Goal: Transaction & Acquisition: Book appointment/travel/reservation

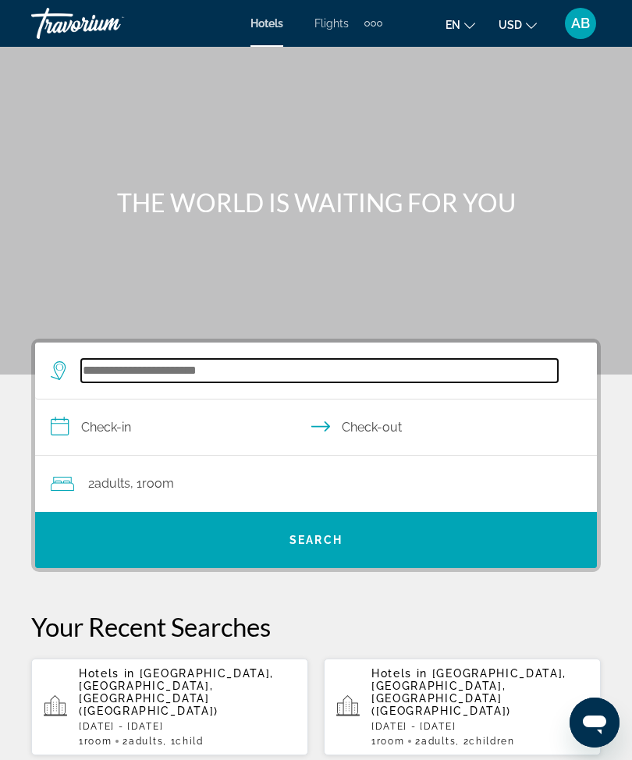
click at [240, 365] on input "Search widget" at bounding box center [319, 370] width 476 height 23
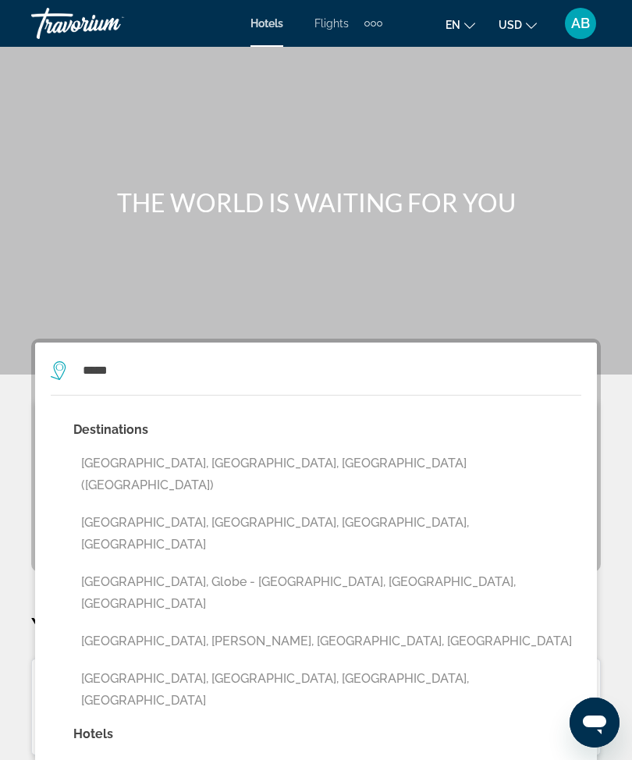
click at [208, 472] on button "[GEOGRAPHIC_DATA], [GEOGRAPHIC_DATA], [GEOGRAPHIC_DATA] ([GEOGRAPHIC_DATA])" at bounding box center [327, 473] width 508 height 51
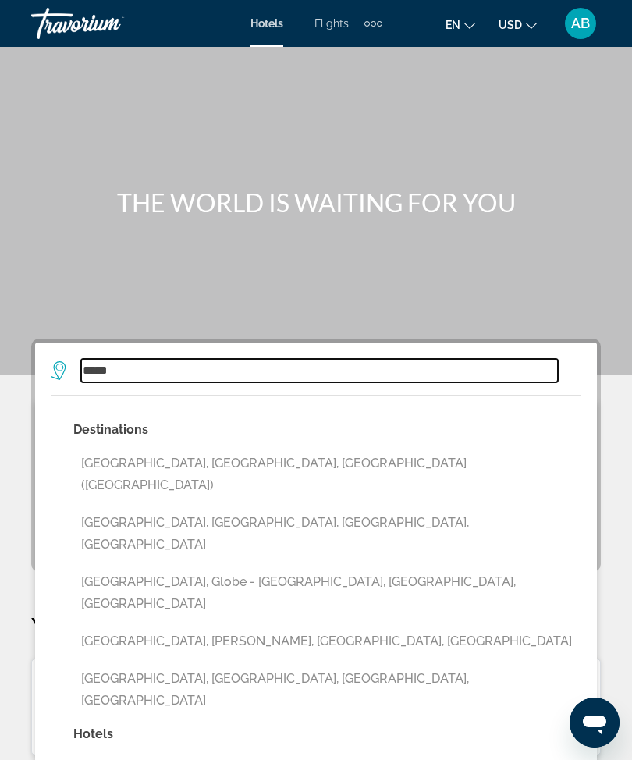
type input "**********"
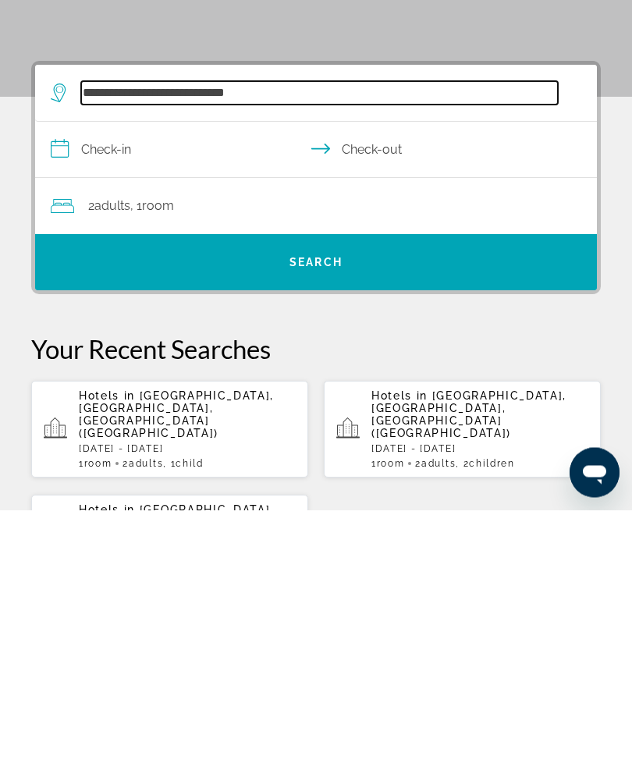
scroll to position [37, 0]
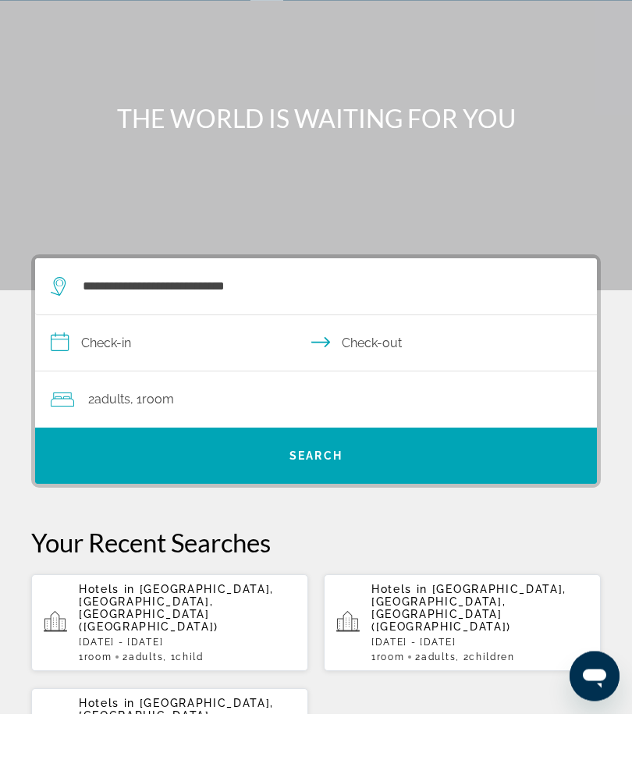
click at [55, 362] on input "**********" at bounding box center [319, 392] width 568 height 60
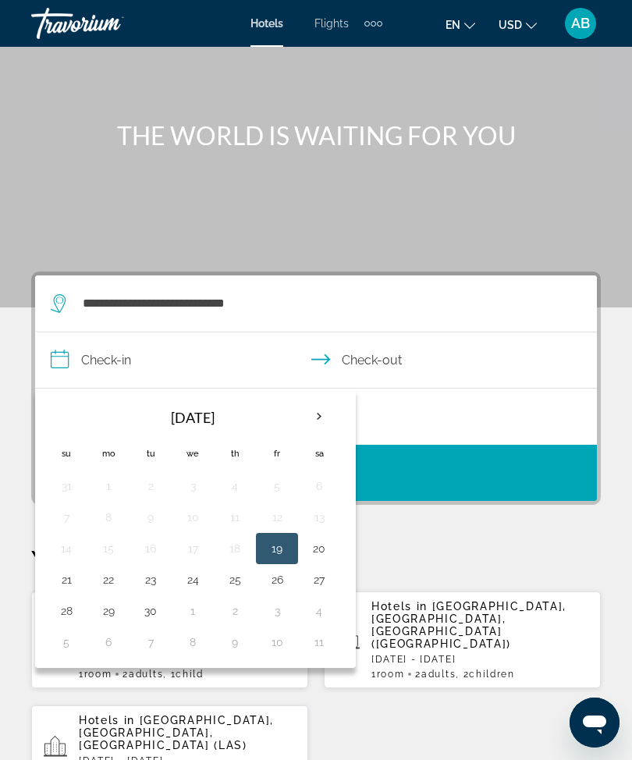
scroll to position [73, 0]
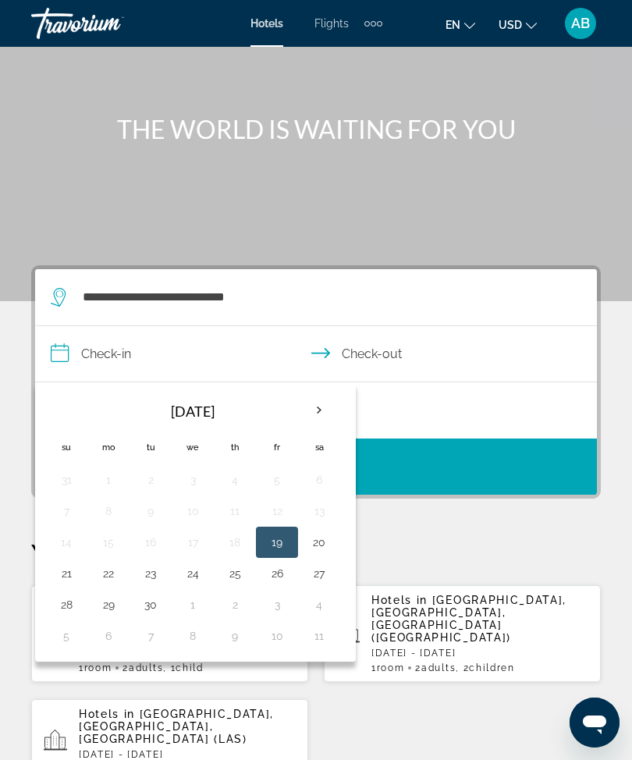
click at [335, 413] on th "Next month" at bounding box center [319, 410] width 42 height 34
click at [237, 575] on button "23" at bounding box center [234, 573] width 25 height 22
click at [75, 612] on button "26" at bounding box center [66, 604] width 25 height 22
type input "**********"
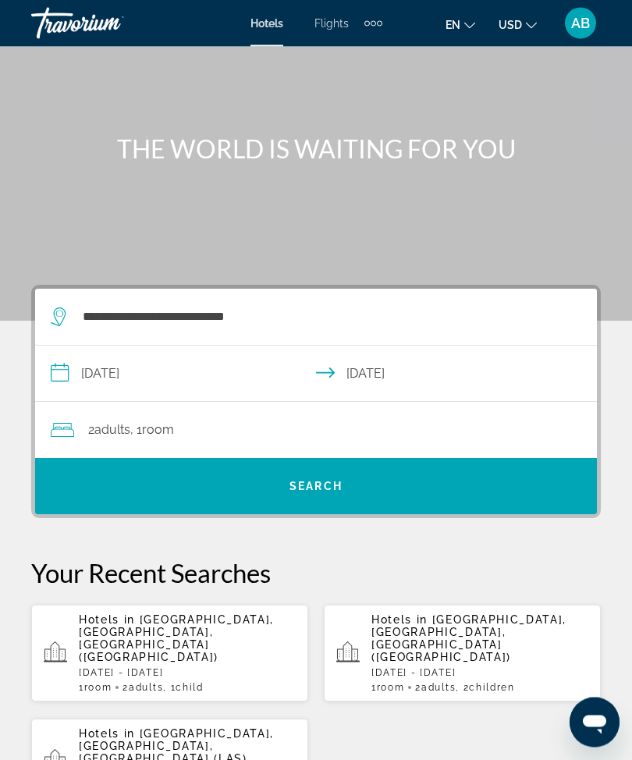
scroll to position [0, 0]
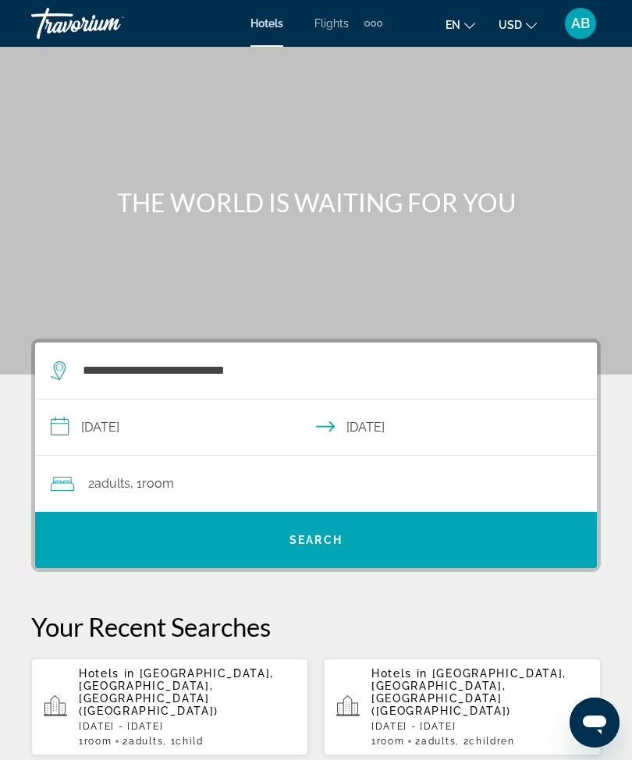
click at [338, 484] on div "2 Adult Adults , 1 Room rooms" at bounding box center [324, 484] width 546 height 22
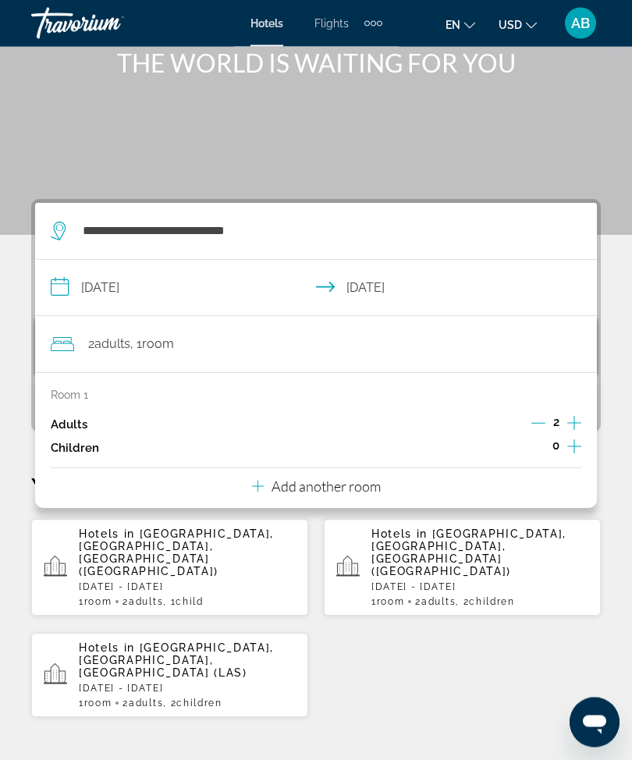
click at [337, 481] on p "Add another room" at bounding box center [325, 486] width 109 height 17
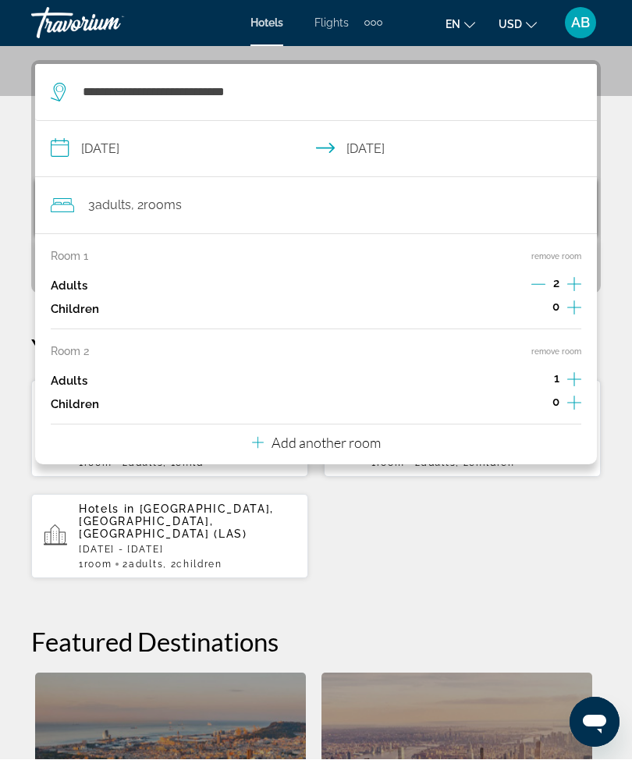
scroll to position [288, 0]
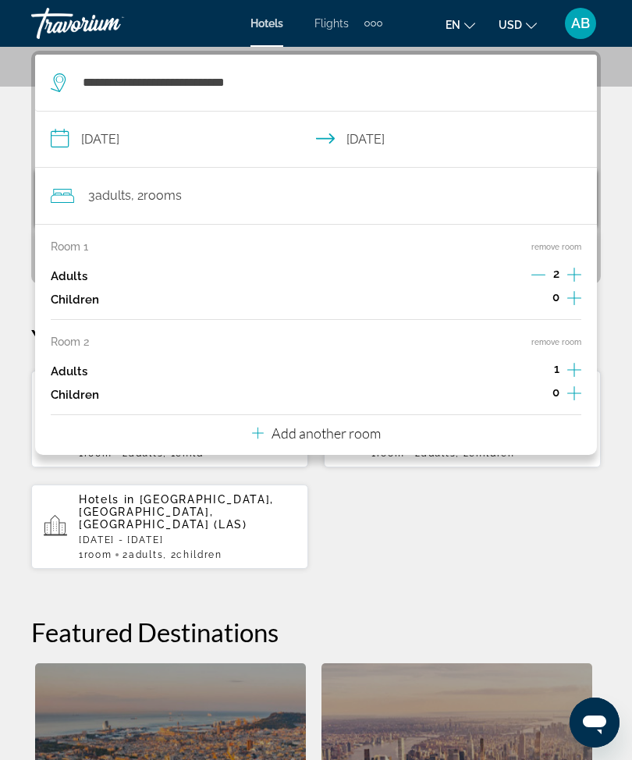
click at [356, 432] on p "Add another room" at bounding box center [325, 432] width 109 height 17
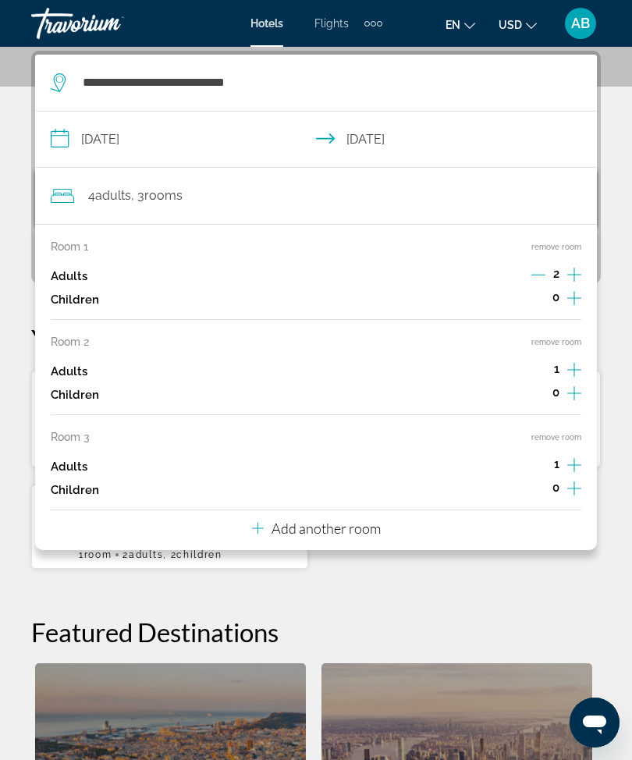
click at [369, 519] on p "Add another room" at bounding box center [325, 527] width 109 height 17
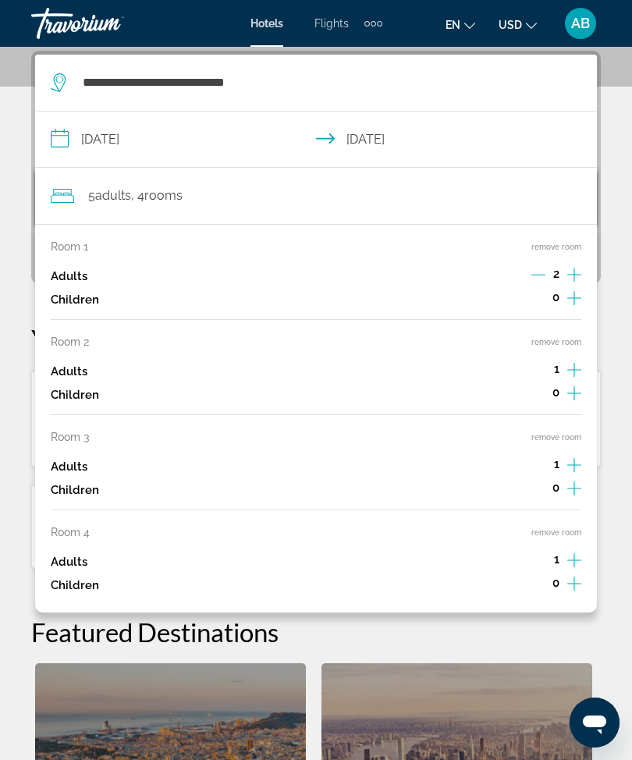
click at [568, 527] on button "remove room" at bounding box center [556, 532] width 50 height 10
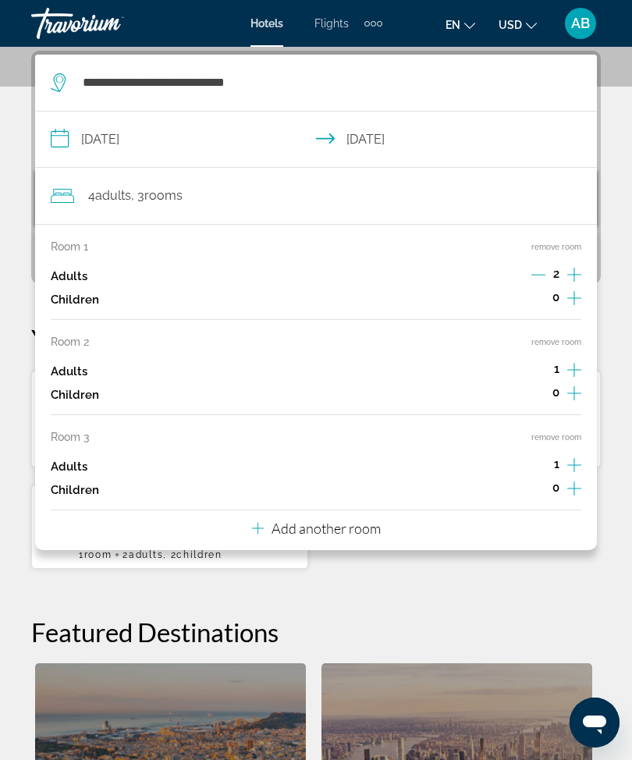
click at [572, 432] on button "remove room" at bounding box center [556, 437] width 50 height 10
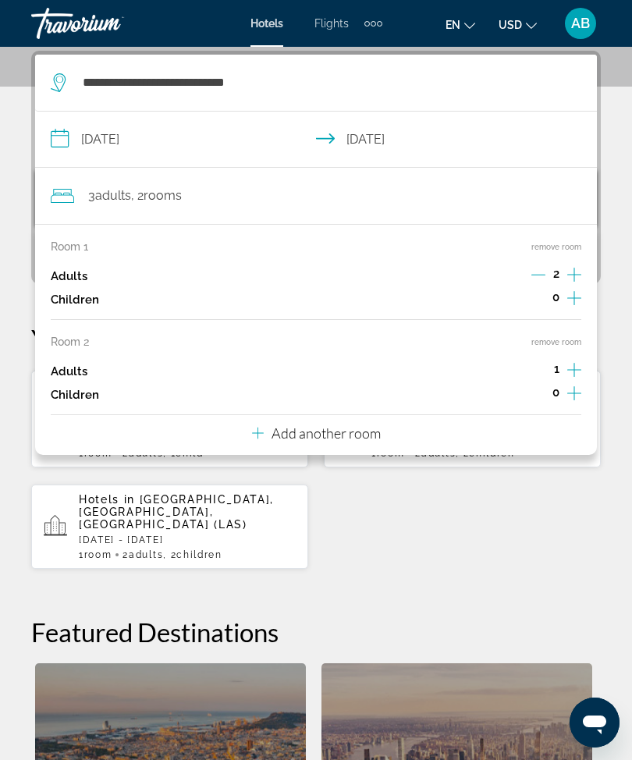
click at [554, 338] on button "remove room" at bounding box center [556, 342] width 50 height 10
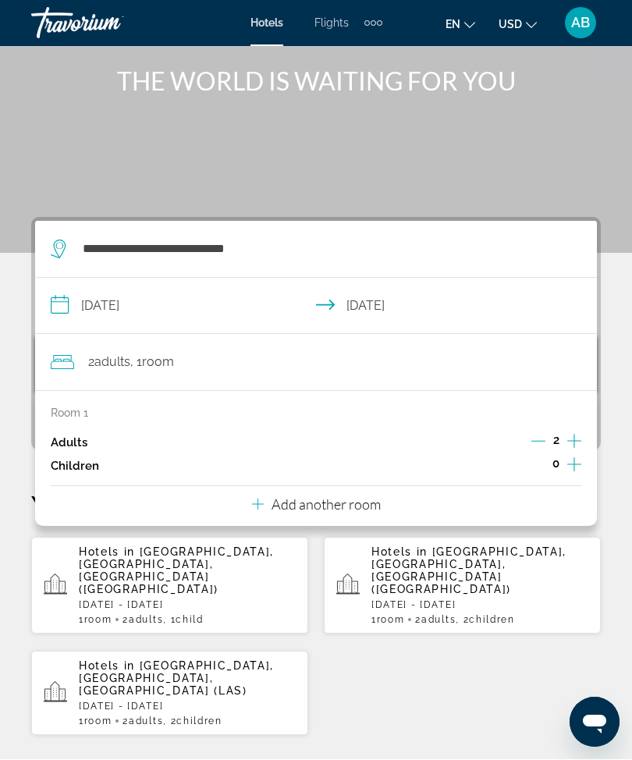
click at [16, 321] on div "**********" at bounding box center [316, 706] width 632 height 976
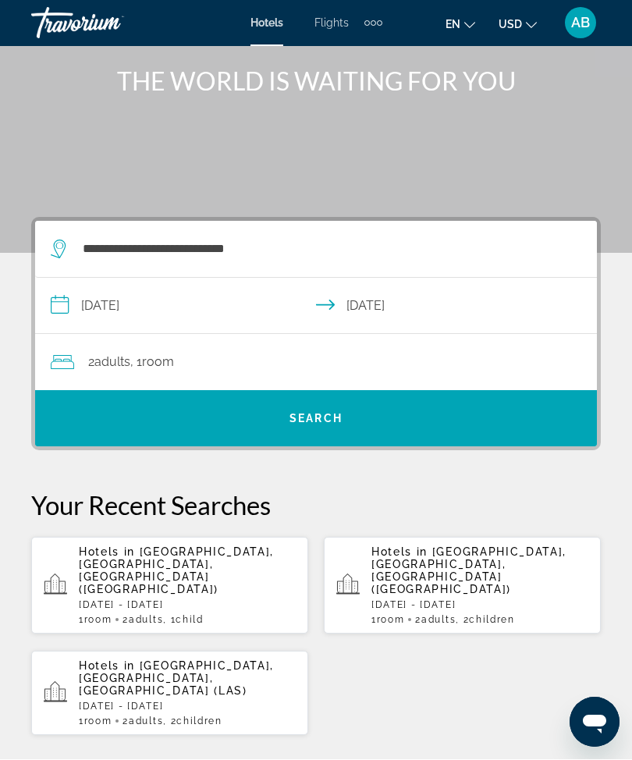
scroll to position [122, 0]
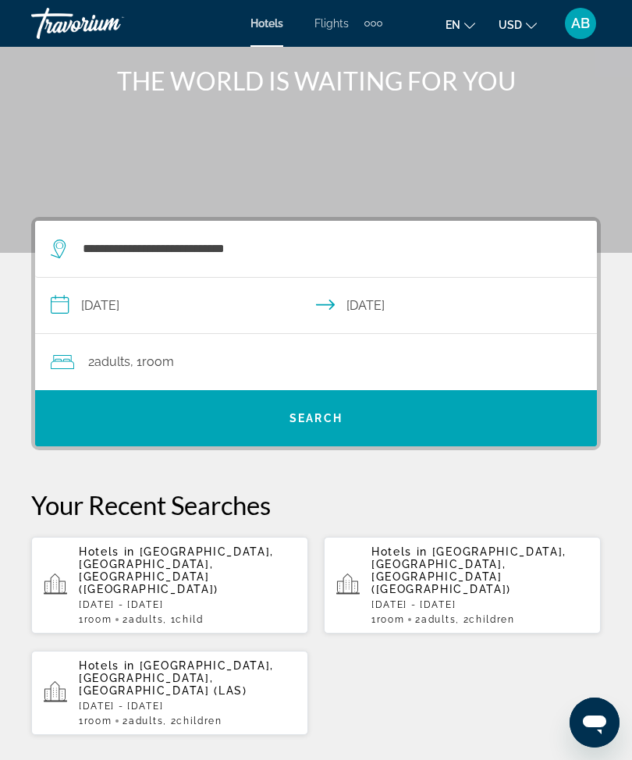
click at [395, 445] on span "Search widget" at bounding box center [315, 418] width 561 height 56
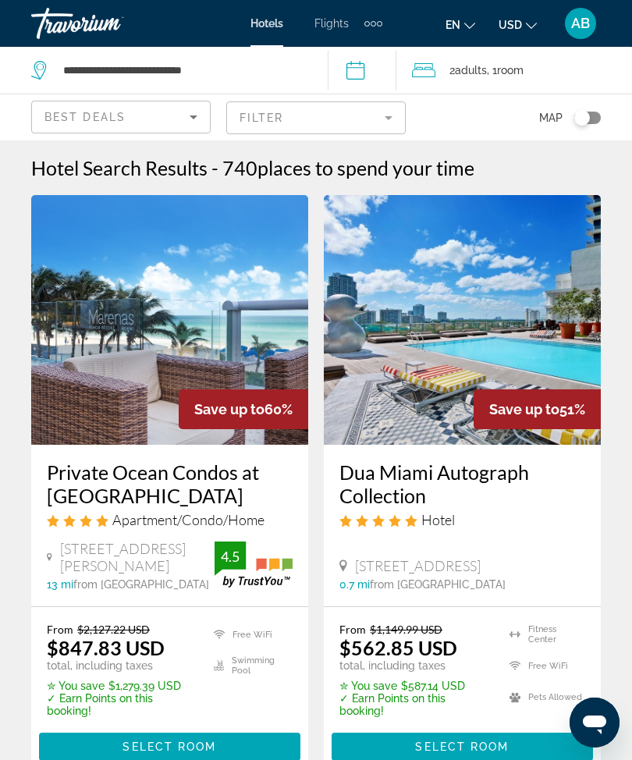
click at [487, 75] on span "Adults" at bounding box center [471, 70] width 32 height 12
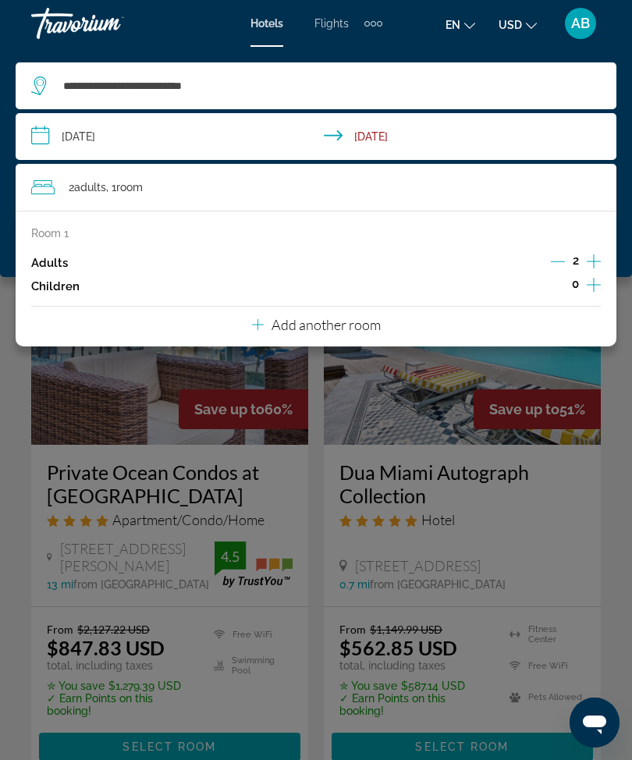
click at [10, 386] on div "Main content" at bounding box center [316, 380] width 632 height 760
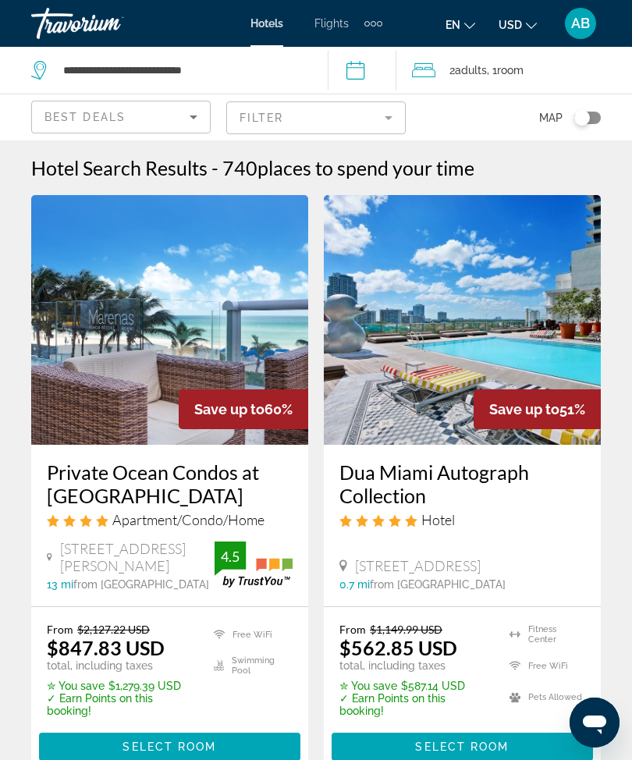
click at [168, 323] on img "Main content" at bounding box center [169, 320] width 277 height 250
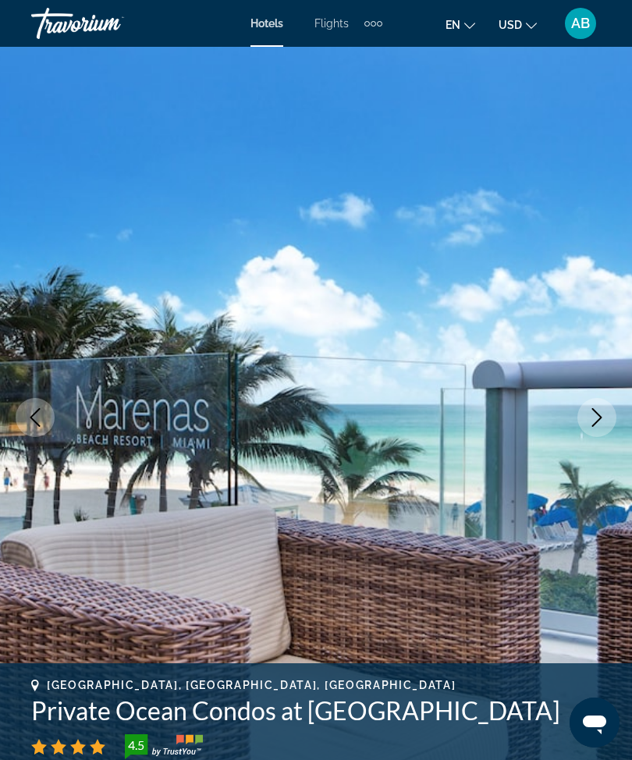
click at [586, 425] on button "Next image" at bounding box center [596, 417] width 39 height 39
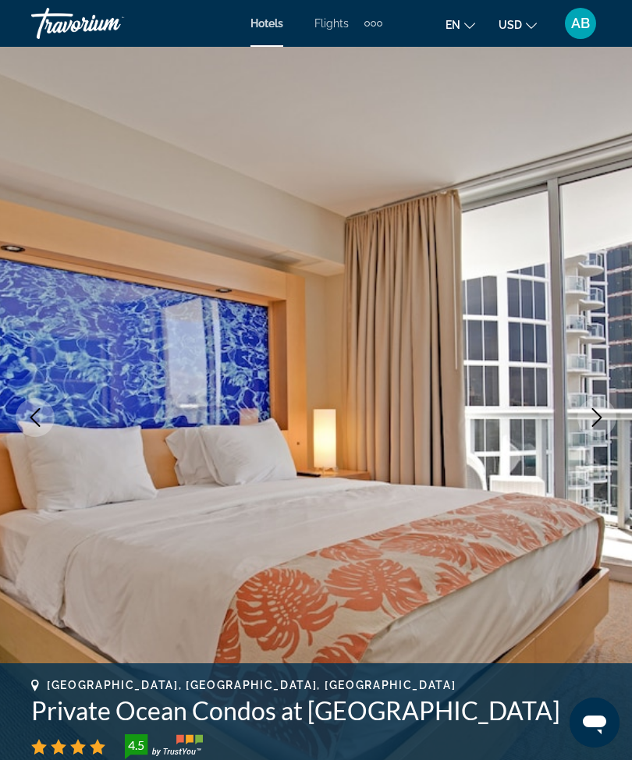
click at [594, 414] on icon "Next image" at bounding box center [596, 417] width 19 height 19
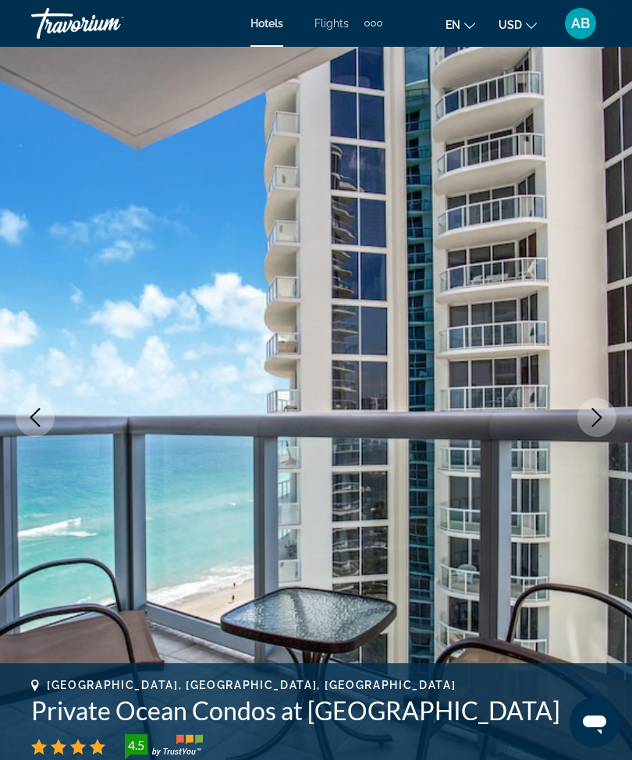
click at [580, 431] on img "Main content" at bounding box center [316, 417] width 632 height 741
click at [592, 416] on icon "Next image" at bounding box center [596, 417] width 19 height 19
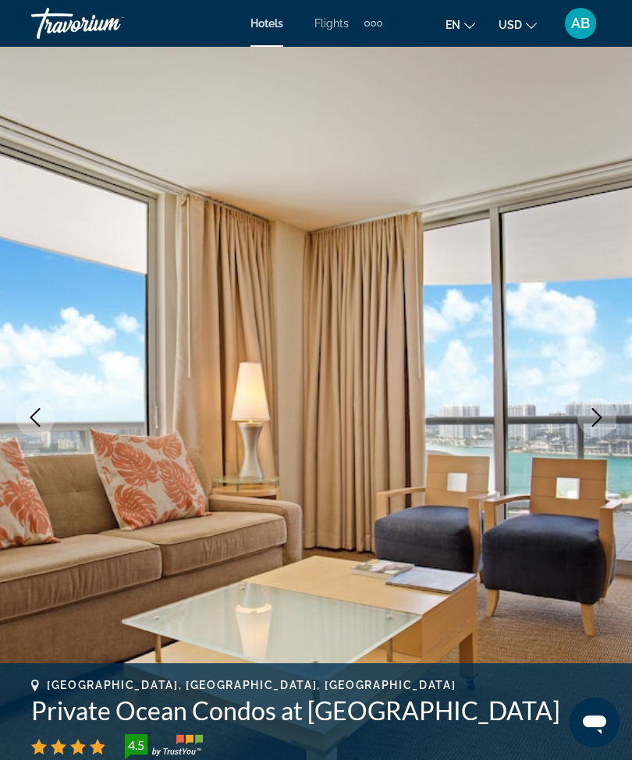
click at [584, 419] on button "Next image" at bounding box center [596, 417] width 39 height 39
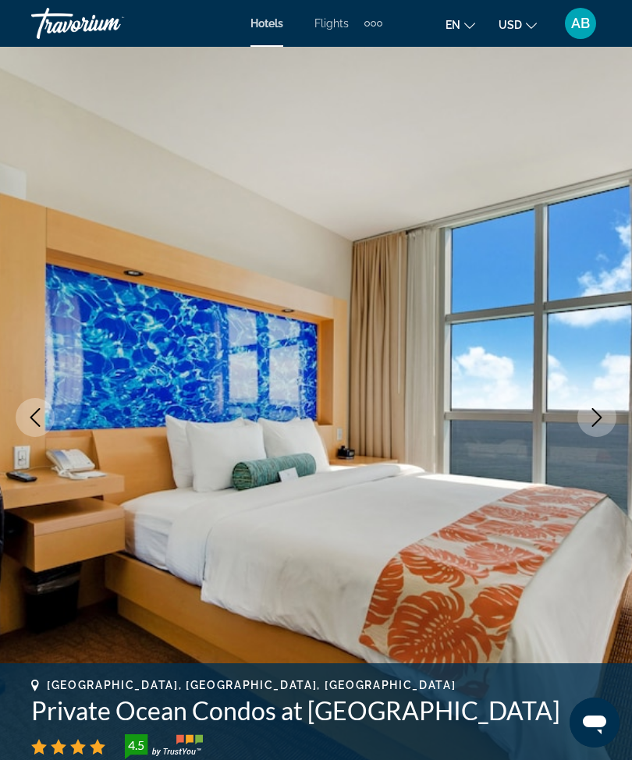
click at [587, 414] on icon "Next image" at bounding box center [596, 417] width 19 height 19
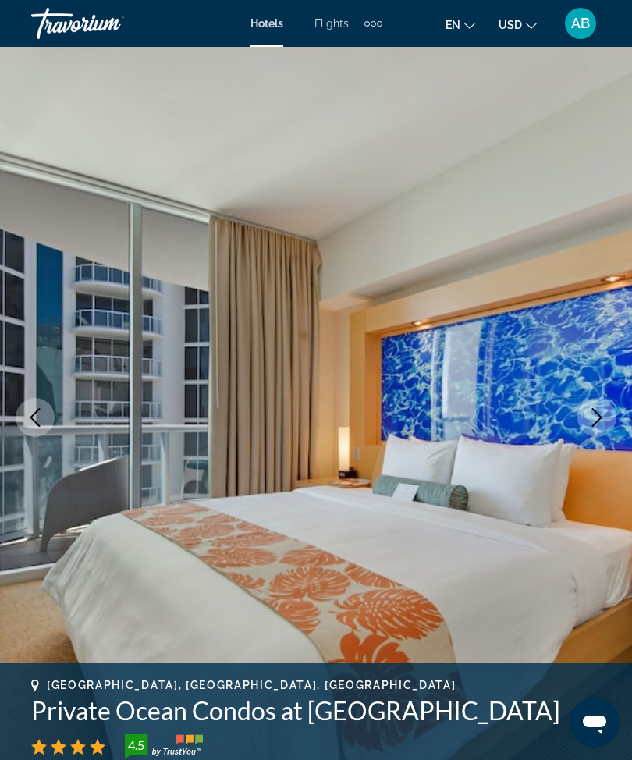
click at [589, 420] on icon "Next image" at bounding box center [596, 417] width 19 height 19
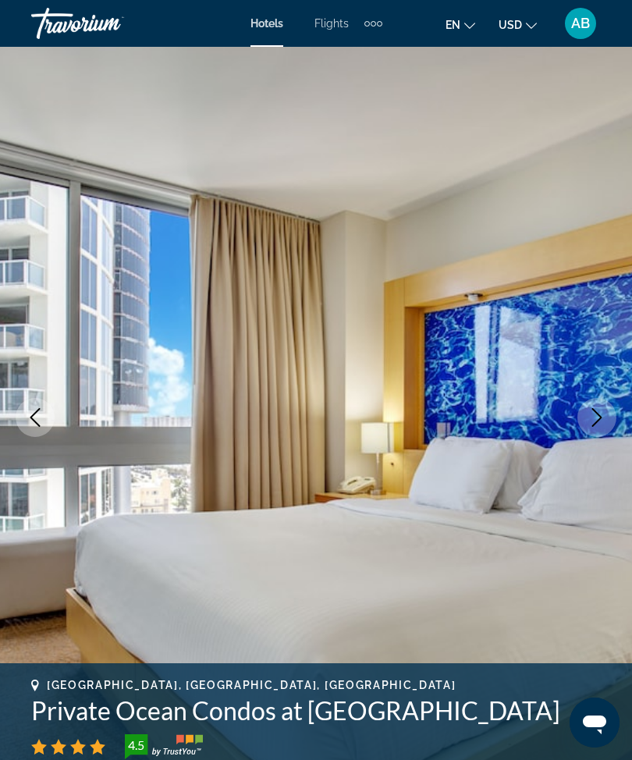
click at [592, 429] on button "Next image" at bounding box center [596, 417] width 39 height 39
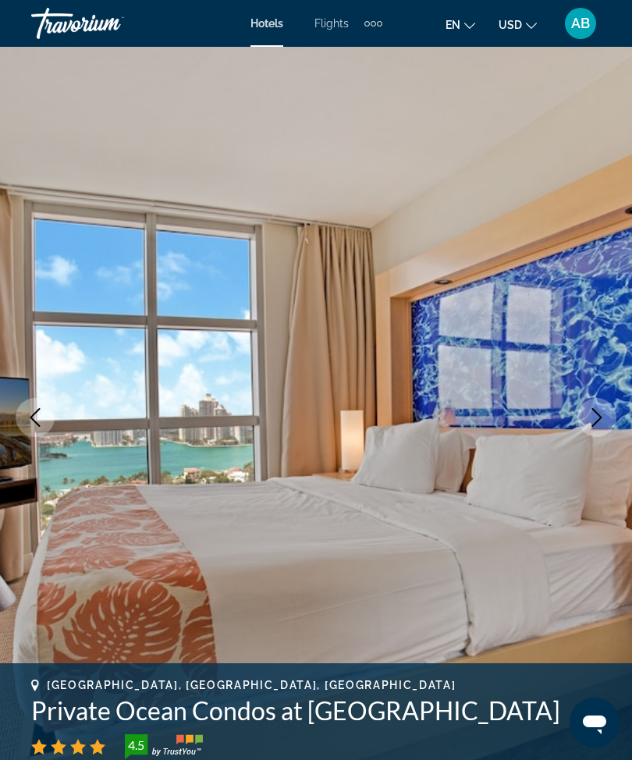
click at [597, 416] on icon "Next image" at bounding box center [596, 417] width 19 height 19
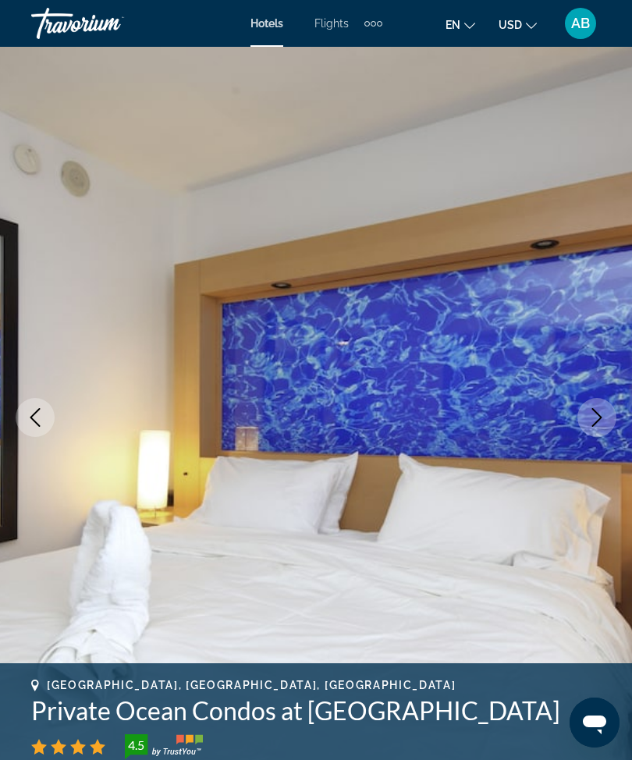
click at [589, 432] on button "Next image" at bounding box center [596, 417] width 39 height 39
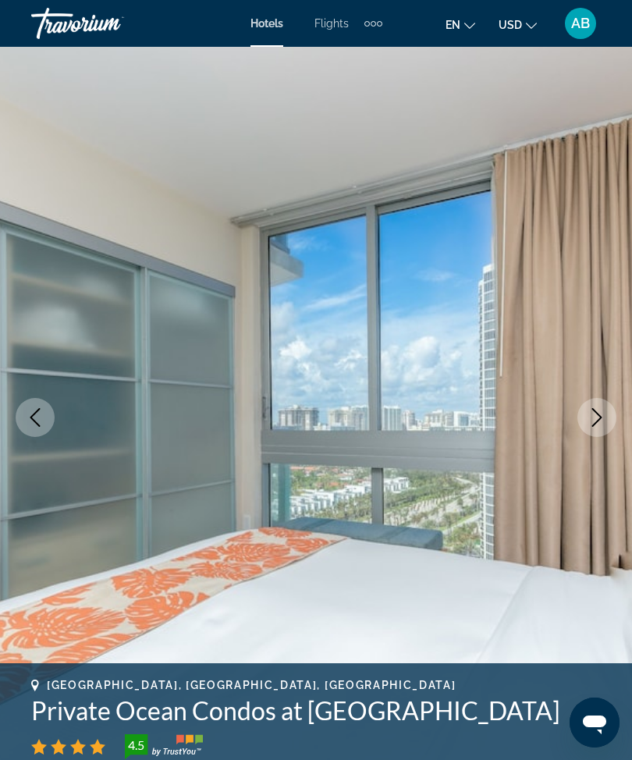
click at [600, 419] on icon "Next image" at bounding box center [597, 417] width 10 height 19
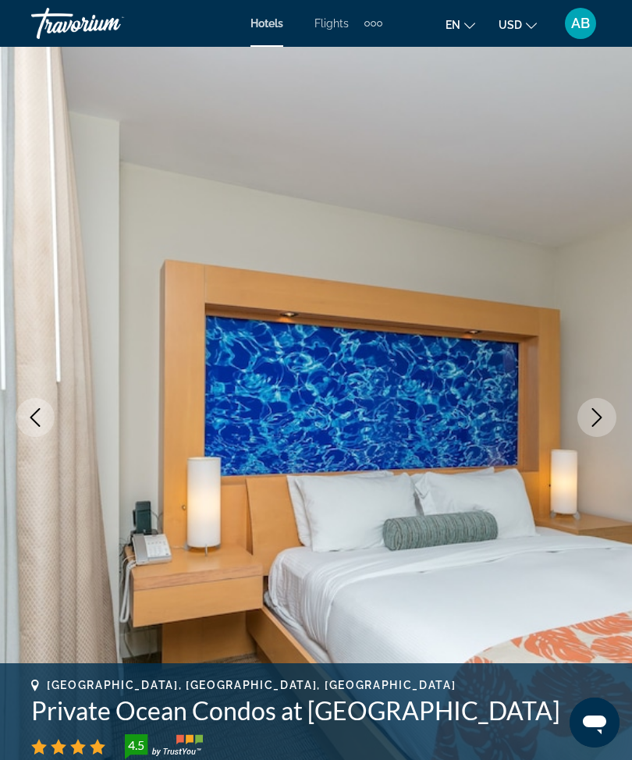
click at [592, 438] on img "Main content" at bounding box center [316, 417] width 632 height 741
click at [586, 417] on button "Next image" at bounding box center [596, 417] width 39 height 39
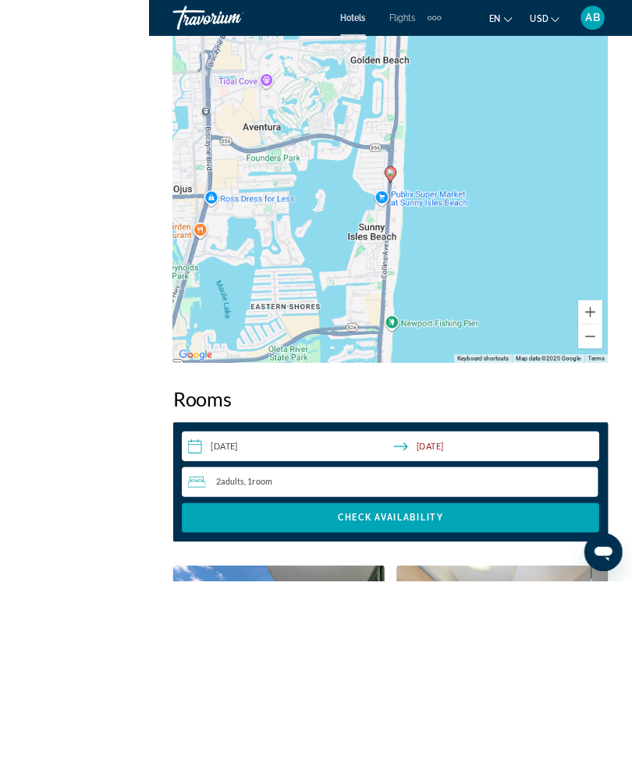
scroll to position [2036, 0]
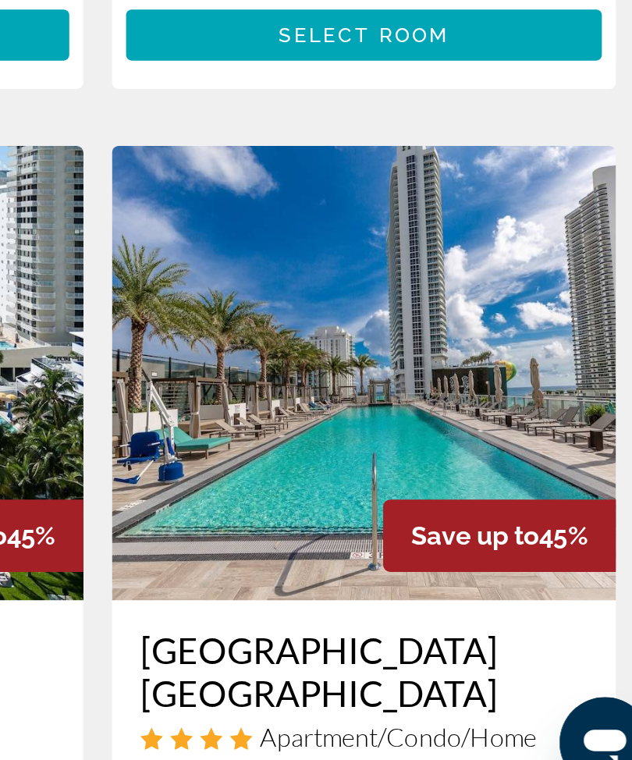
scroll to position [418, 0]
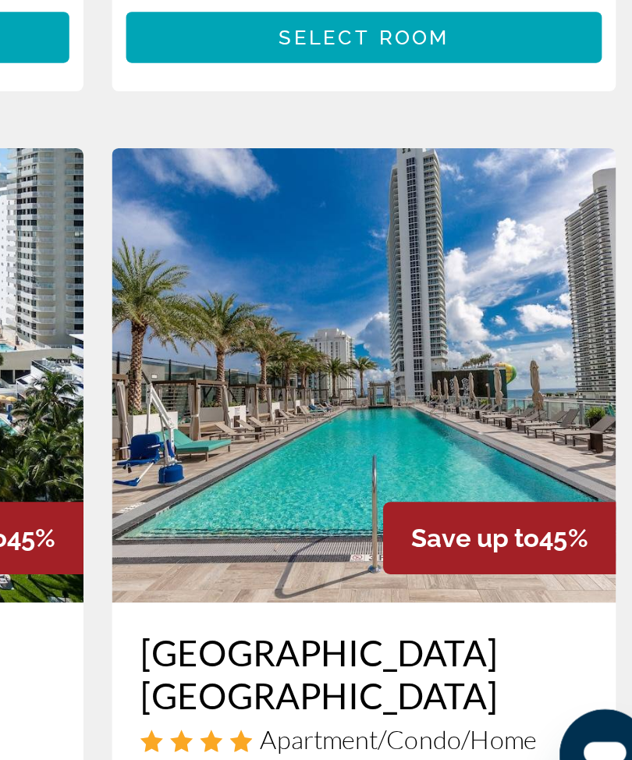
click at [324, 389] on img "Main content" at bounding box center [462, 514] width 277 height 250
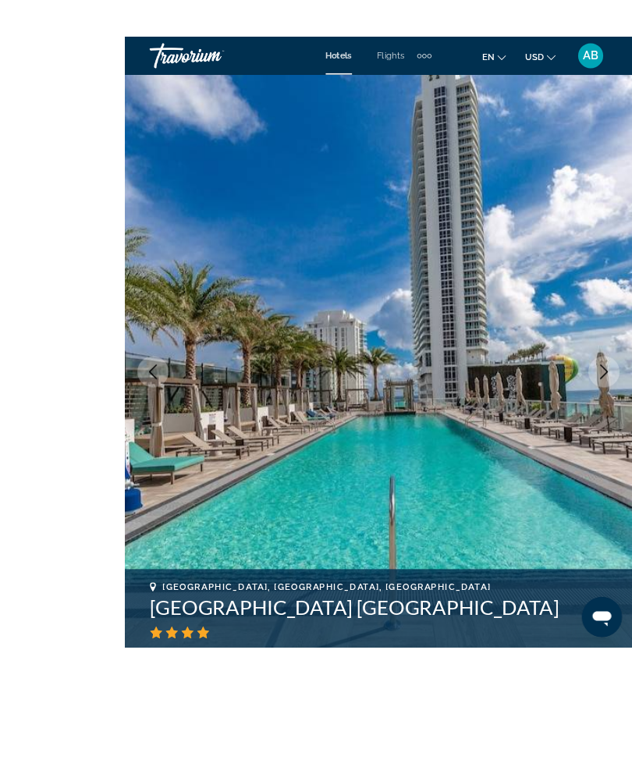
scroll to position [158, 0]
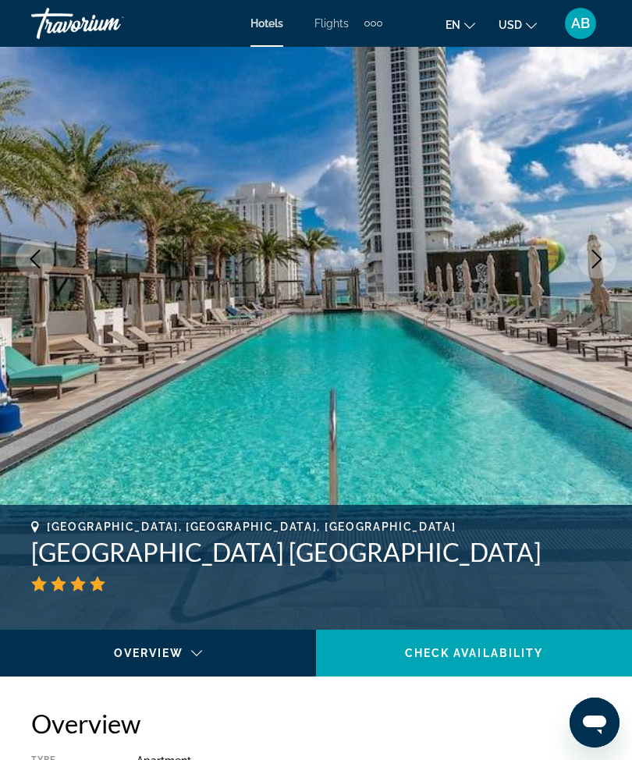
click at [604, 267] on icon "Next image" at bounding box center [596, 259] width 19 height 19
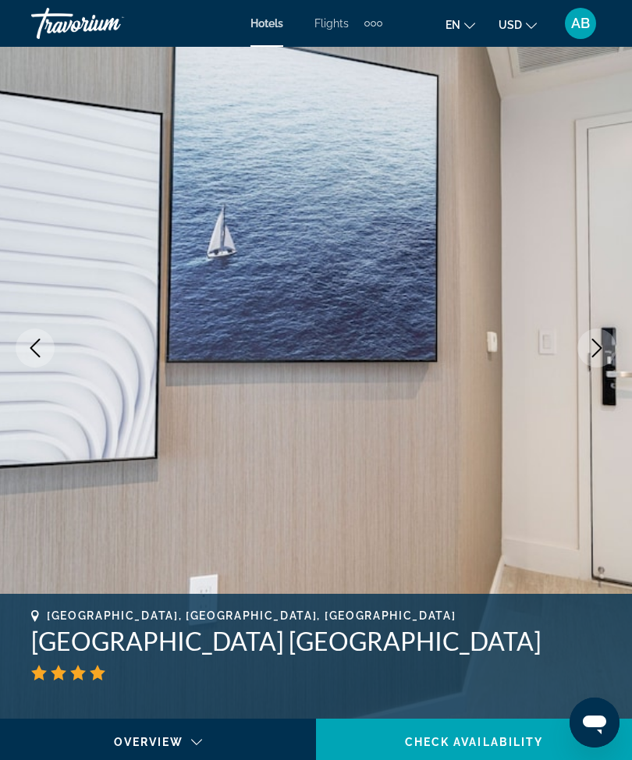
scroll to position [0, 0]
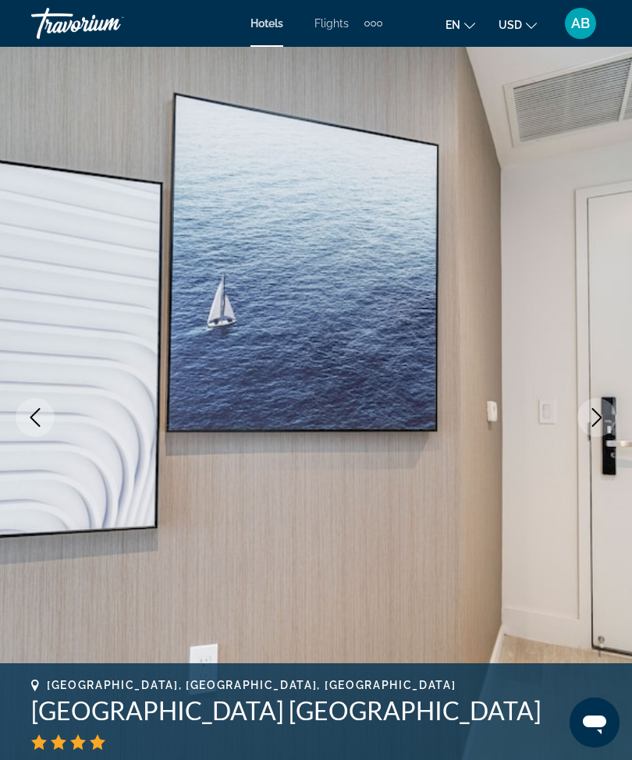
click at [582, 427] on button "Next image" at bounding box center [596, 417] width 39 height 39
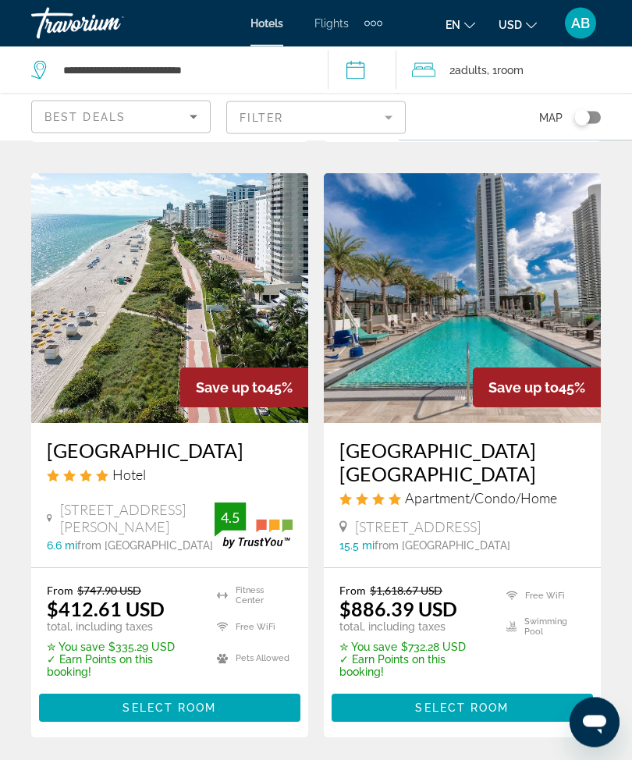
scroll to position [496, 0]
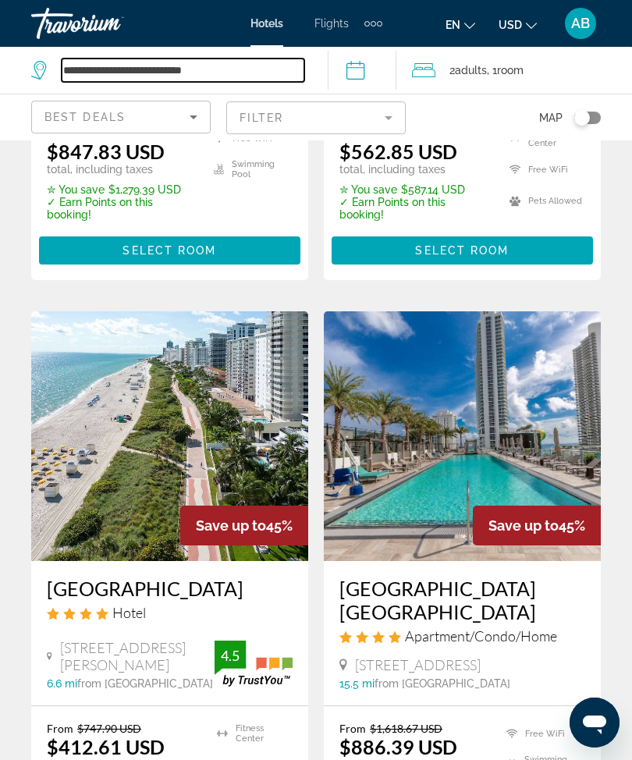
click at [233, 67] on input "**********" at bounding box center [183, 69] width 243 height 23
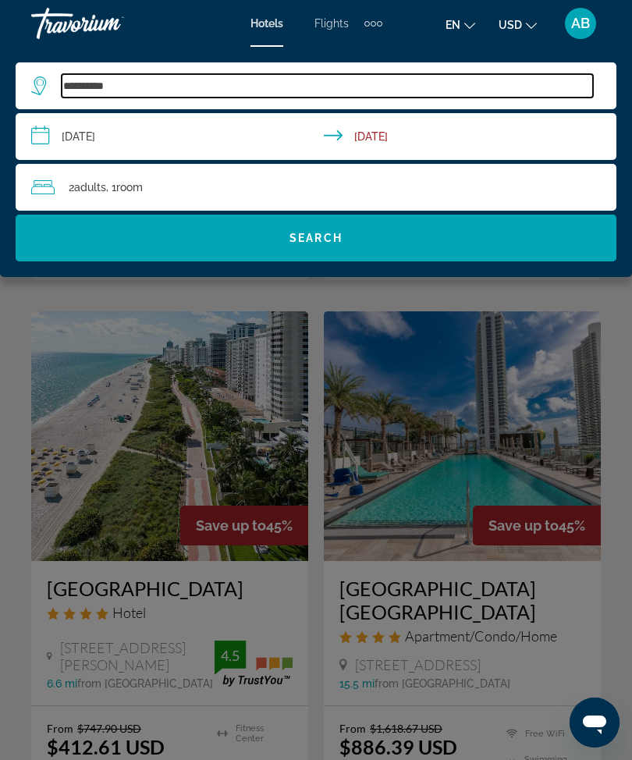
type input "*********"
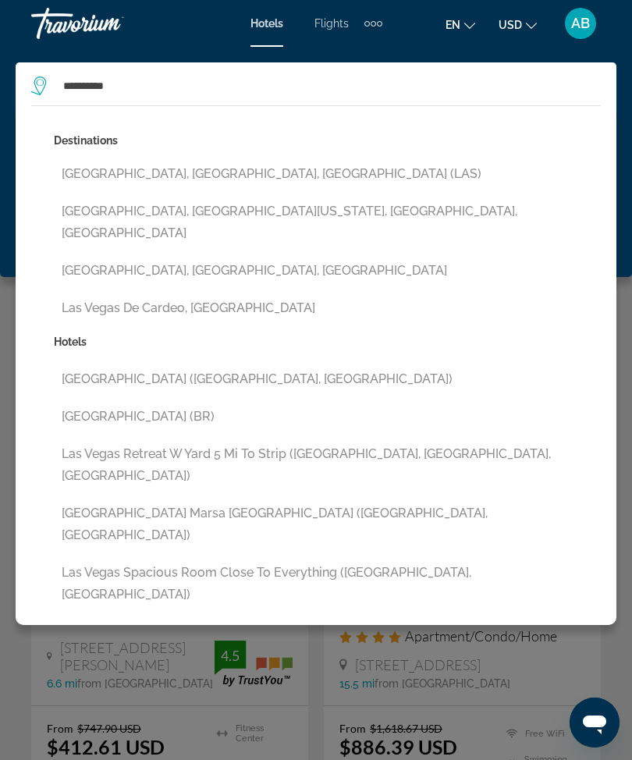
click at [207, 161] on button "[GEOGRAPHIC_DATA], [GEOGRAPHIC_DATA], [GEOGRAPHIC_DATA] (LAS)" at bounding box center [327, 174] width 547 height 30
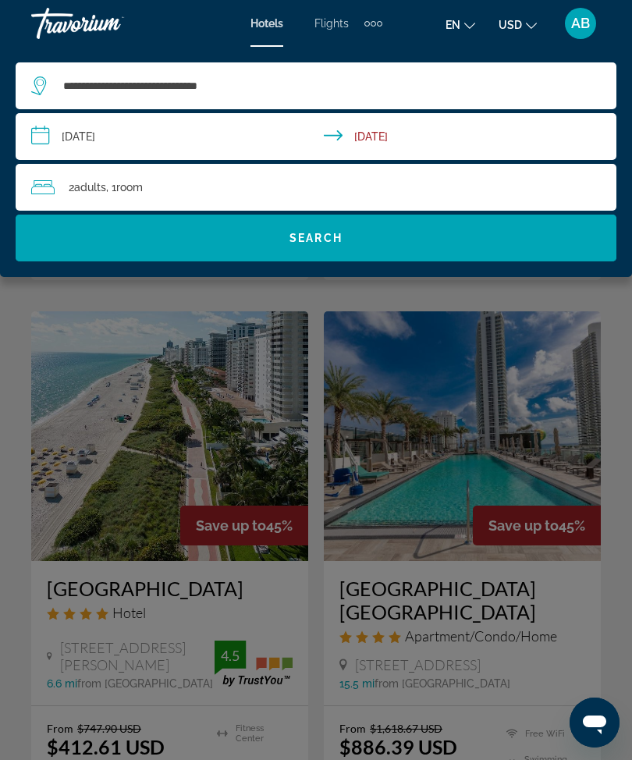
click at [411, 232] on span "Search widget" at bounding box center [316, 237] width 600 height 37
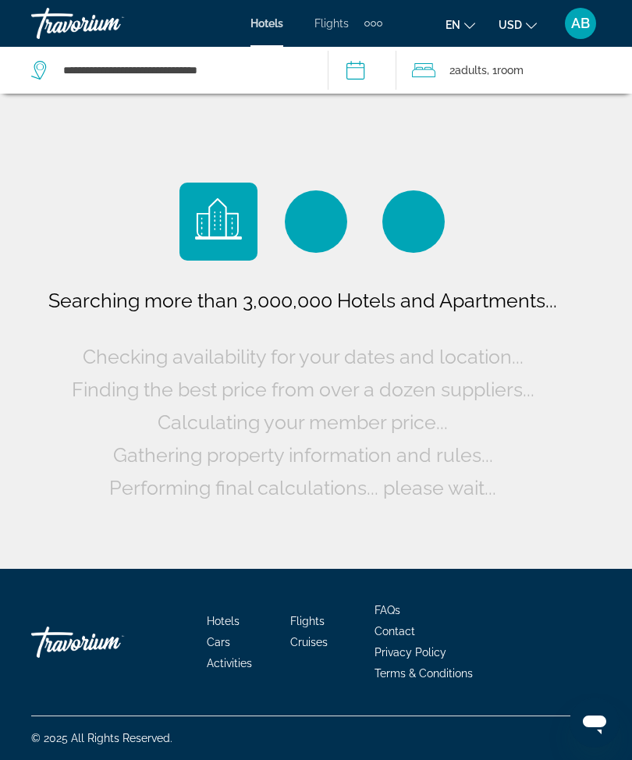
scroll to position [51, 0]
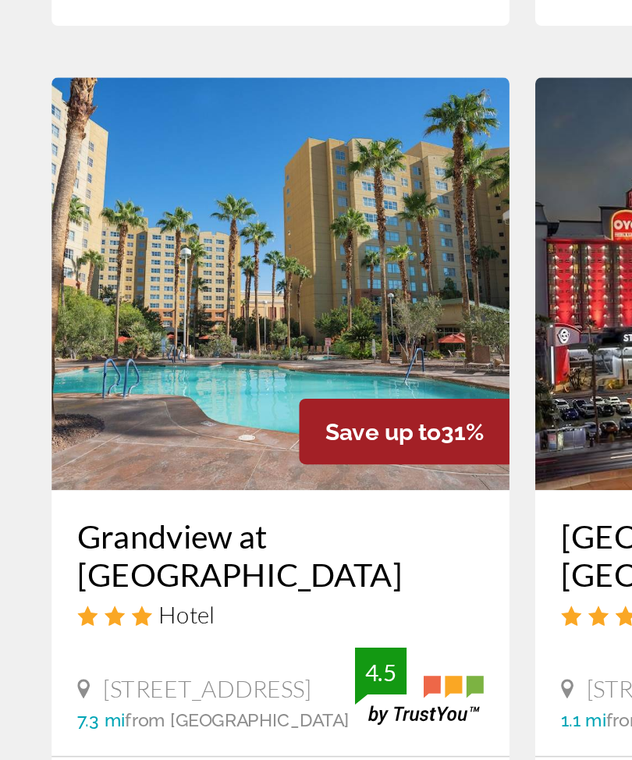
scroll to position [2972, 0]
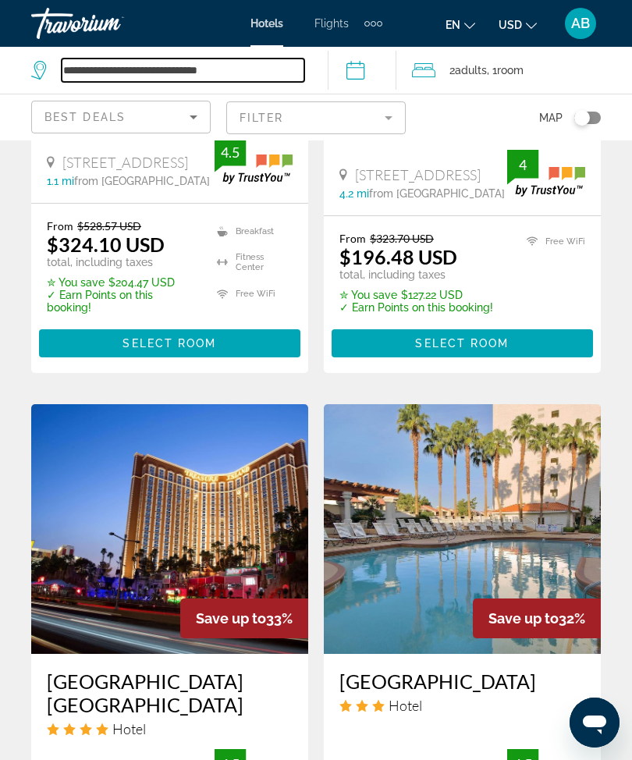
click at [260, 66] on input "**********" at bounding box center [183, 69] width 243 height 23
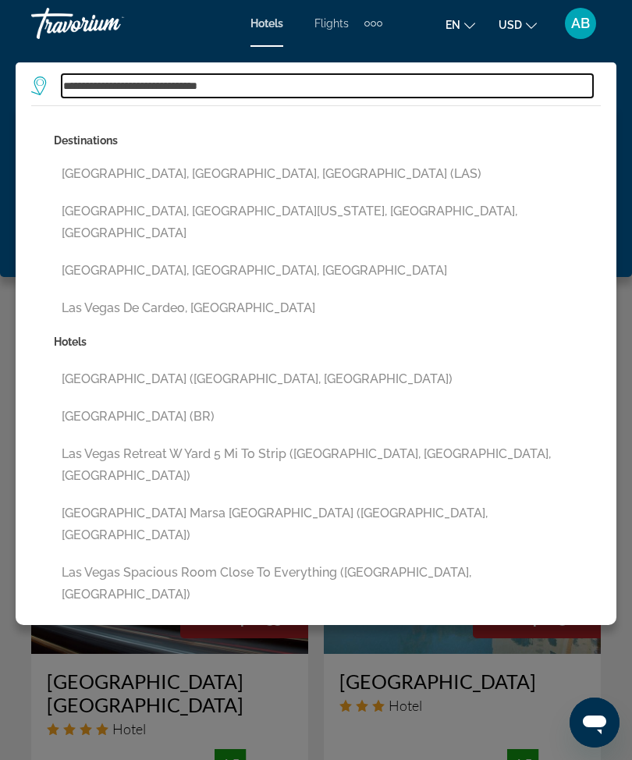
scroll to position [2272, 0]
type input "***"
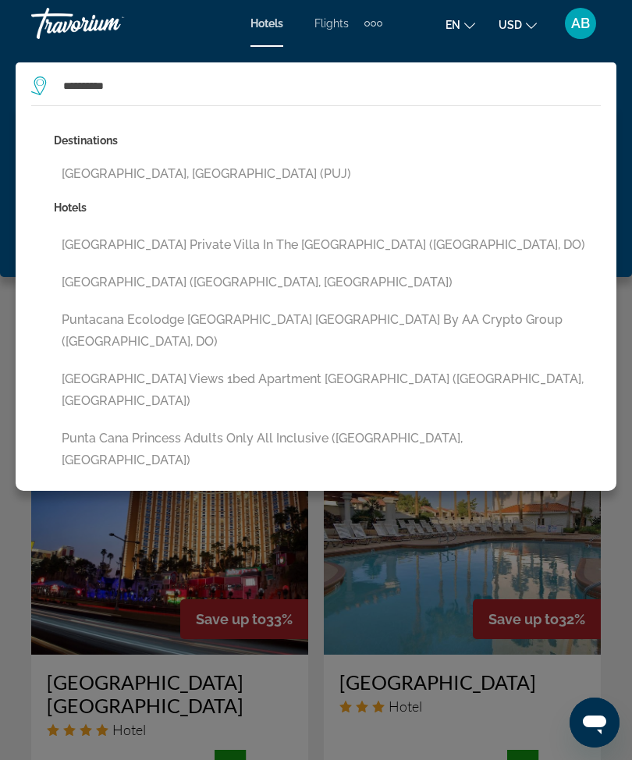
click at [259, 175] on button "[GEOGRAPHIC_DATA], [GEOGRAPHIC_DATA] (PUJ)" at bounding box center [327, 174] width 547 height 30
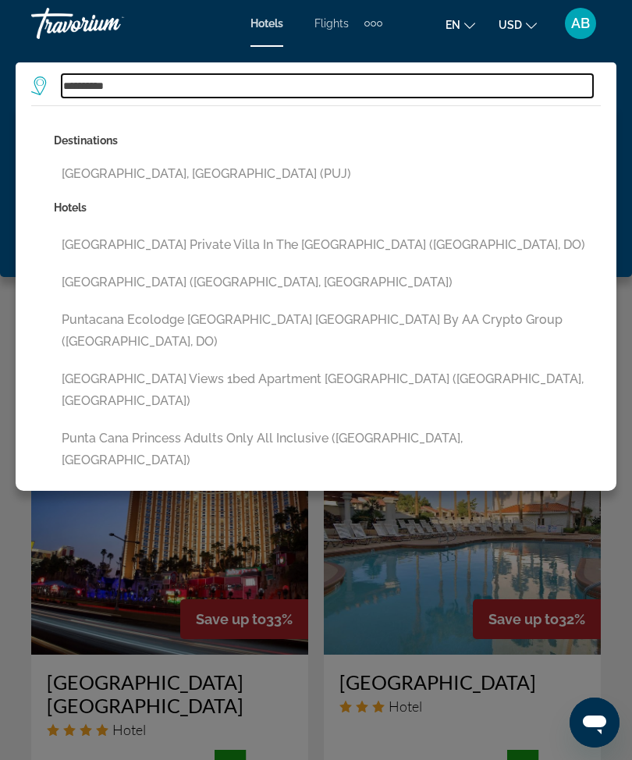
type input "**********"
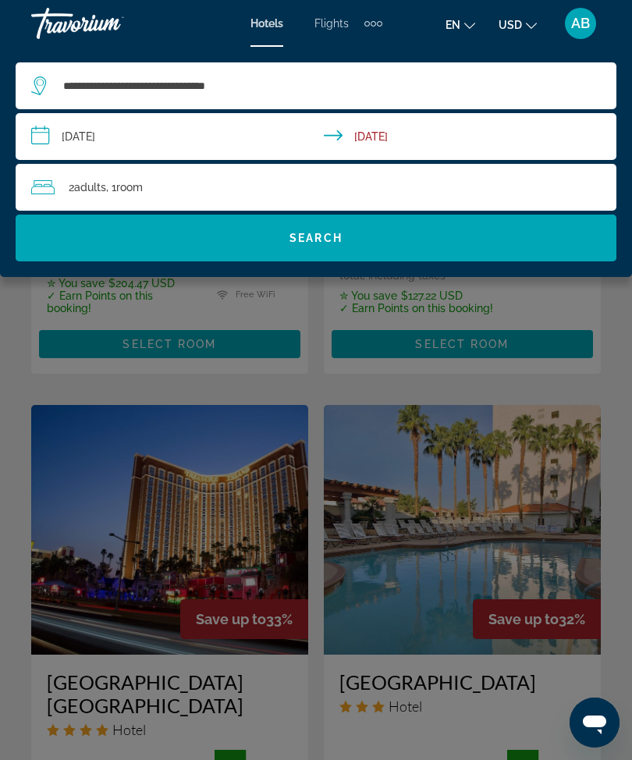
click at [38, 140] on input "**********" at bounding box center [319, 138] width 607 height 51
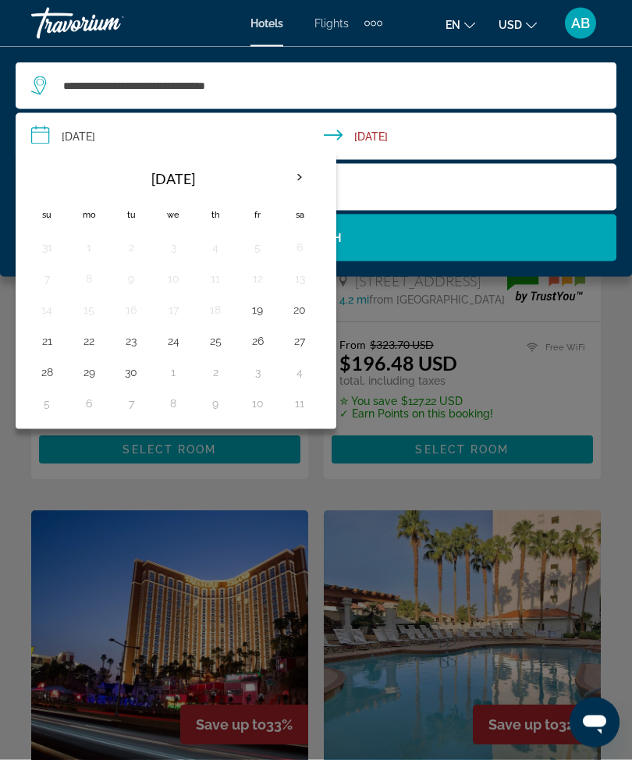
click at [310, 180] on th "Next month" at bounding box center [299, 178] width 42 height 34
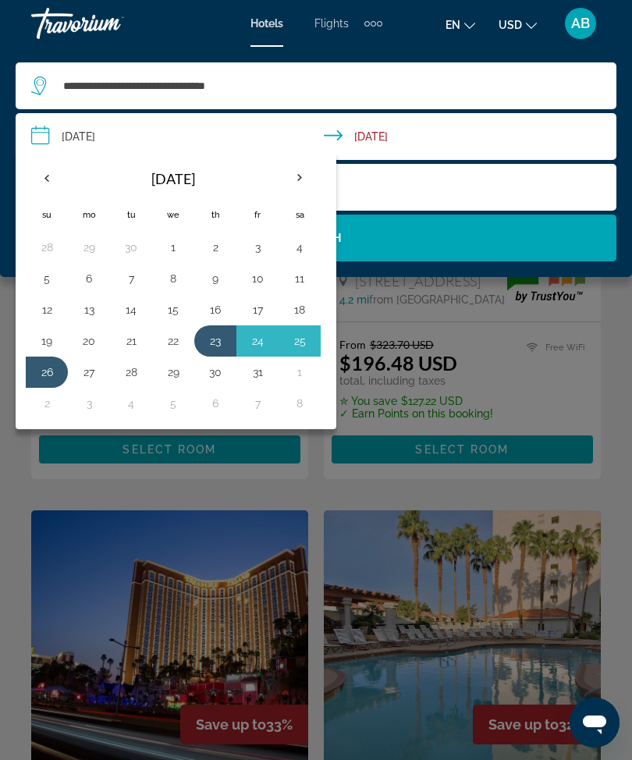
click at [309, 187] on th "Next month" at bounding box center [299, 178] width 42 height 34
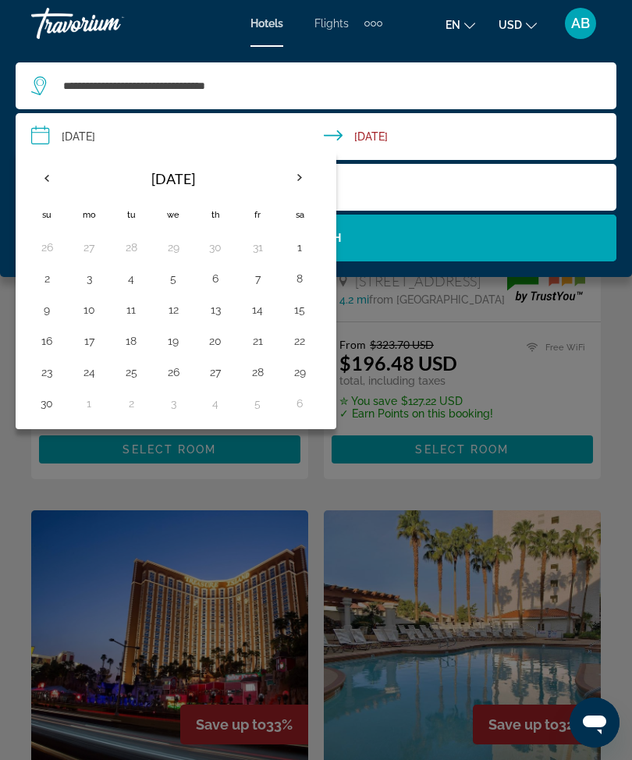
click at [304, 183] on th "Next month" at bounding box center [299, 178] width 42 height 34
click at [47, 377] on button "28" at bounding box center [46, 372] width 25 height 22
click at [252, 376] on button "2" at bounding box center [257, 372] width 25 height 22
type input "**********"
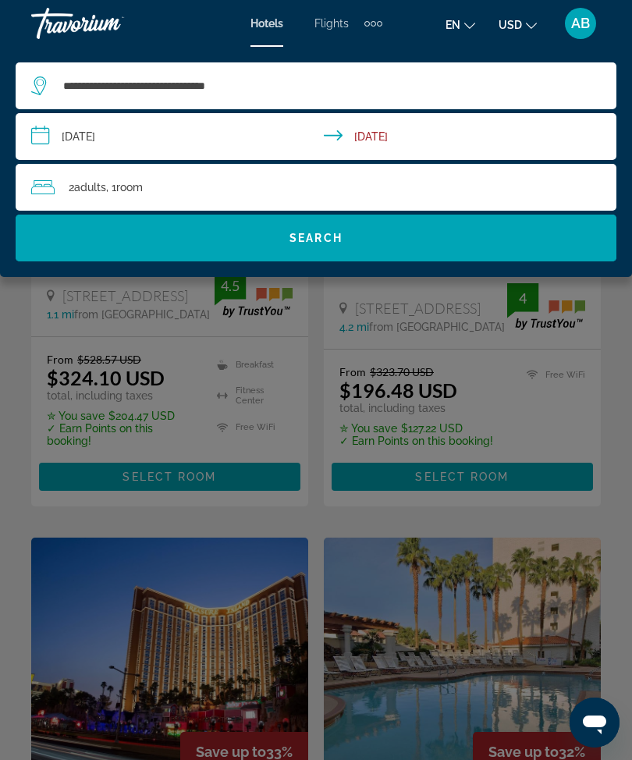
scroll to position [2076, 0]
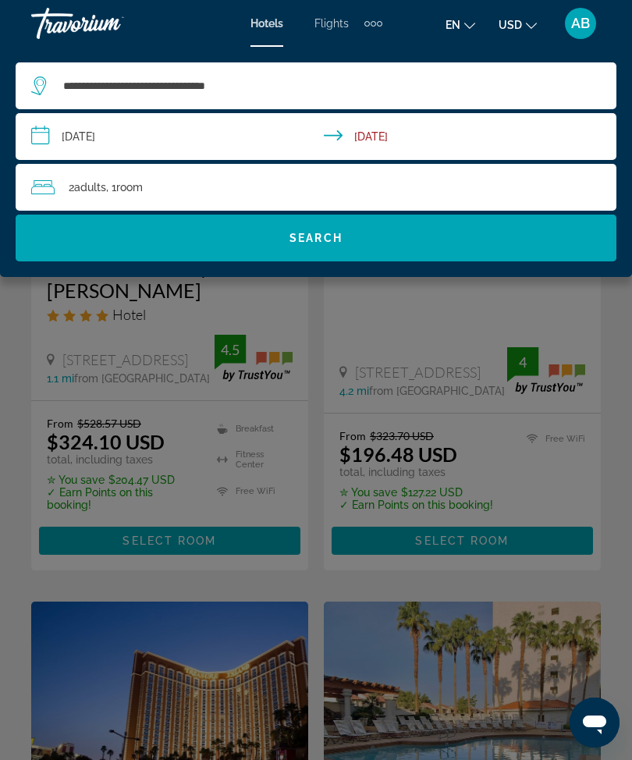
click at [377, 232] on span "Search widget" at bounding box center [316, 237] width 600 height 37
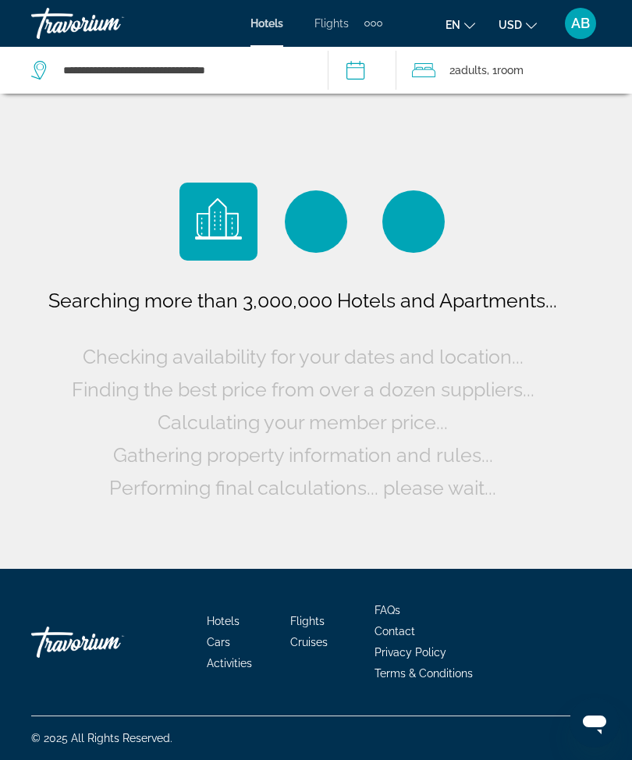
scroll to position [0, 0]
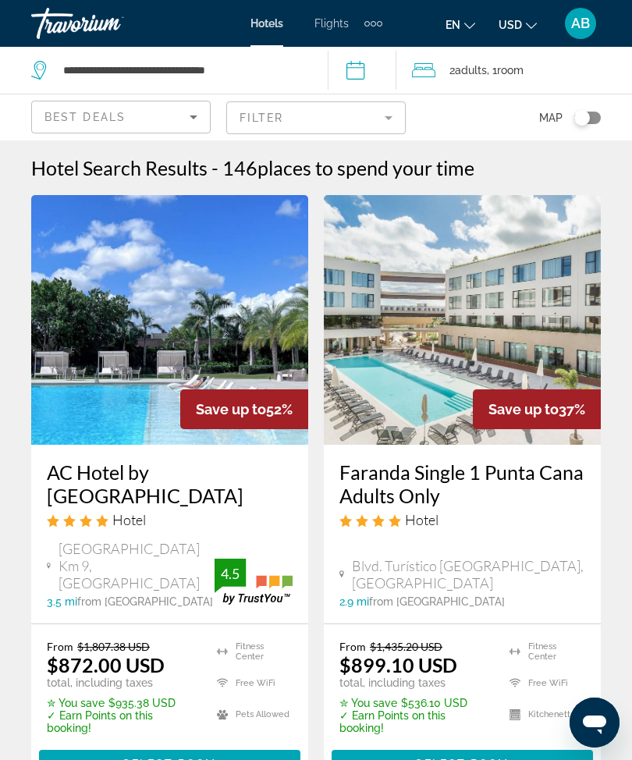
click at [389, 119] on mat-form-field "Filter" at bounding box center [315, 117] width 179 height 33
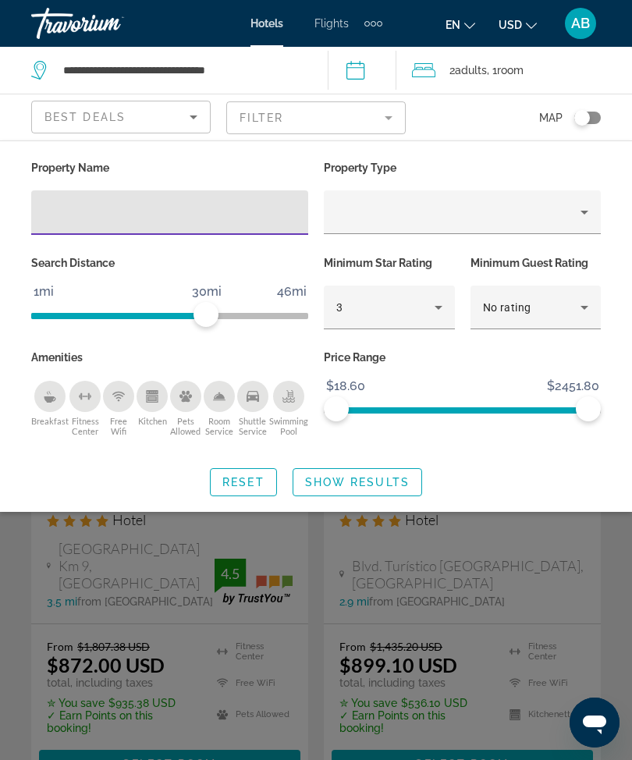
click at [168, 205] on input "Hotel Filters" at bounding box center [170, 213] width 252 height 19
type input "***"
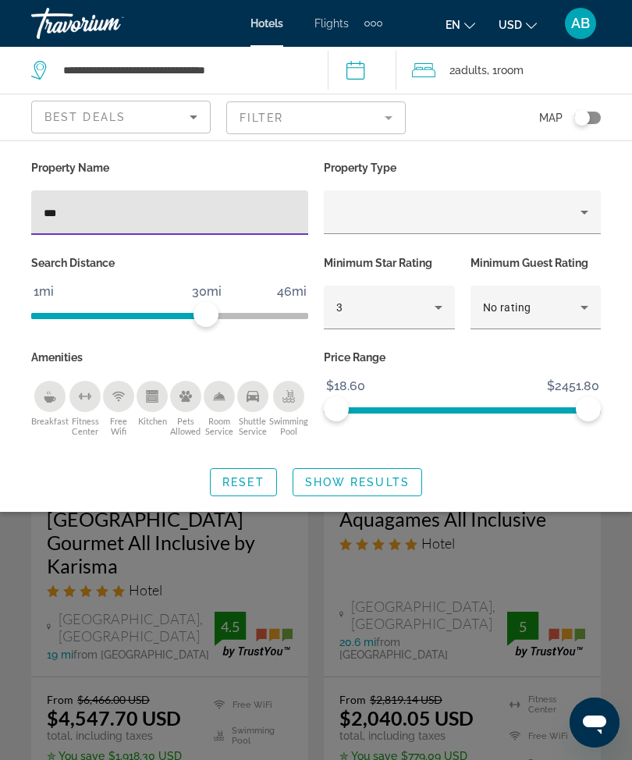
click at [367, 488] on span "Search widget" at bounding box center [357, 481] width 128 height 37
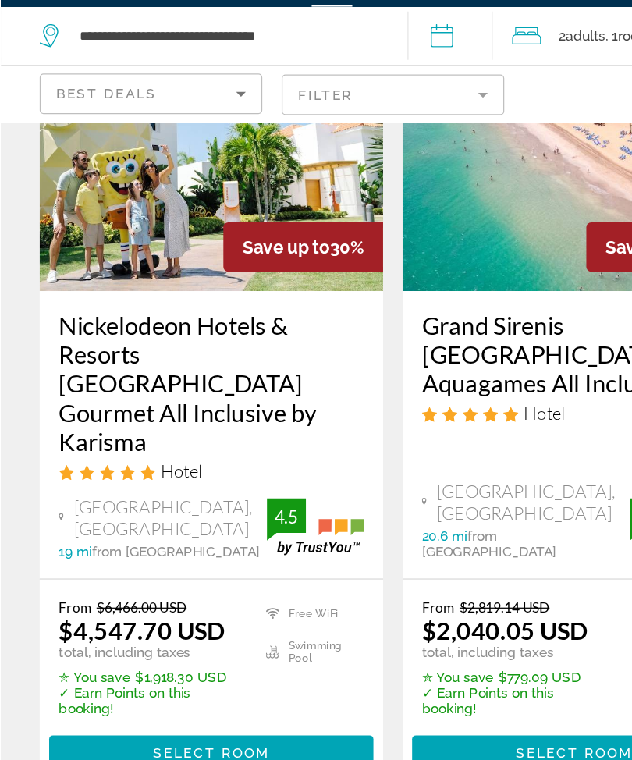
scroll to position [163, 0]
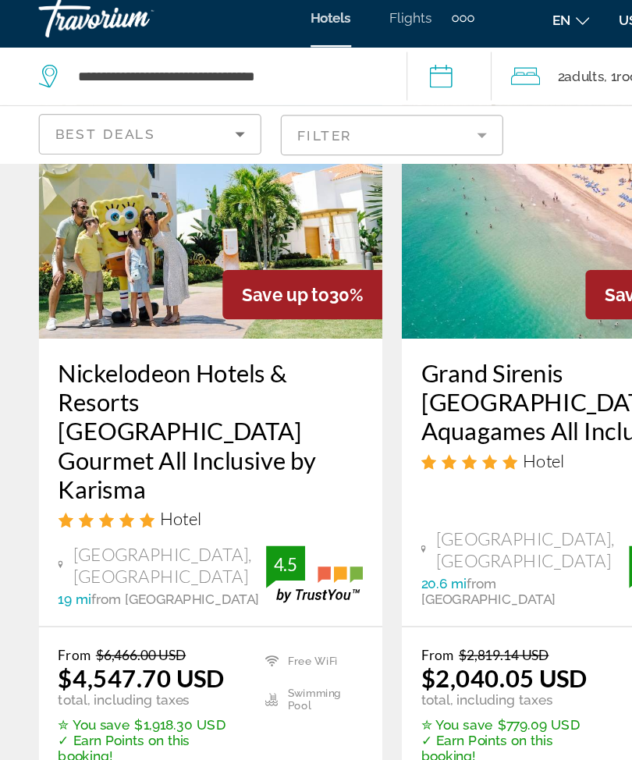
click at [150, 202] on img "Main content" at bounding box center [169, 157] width 277 height 250
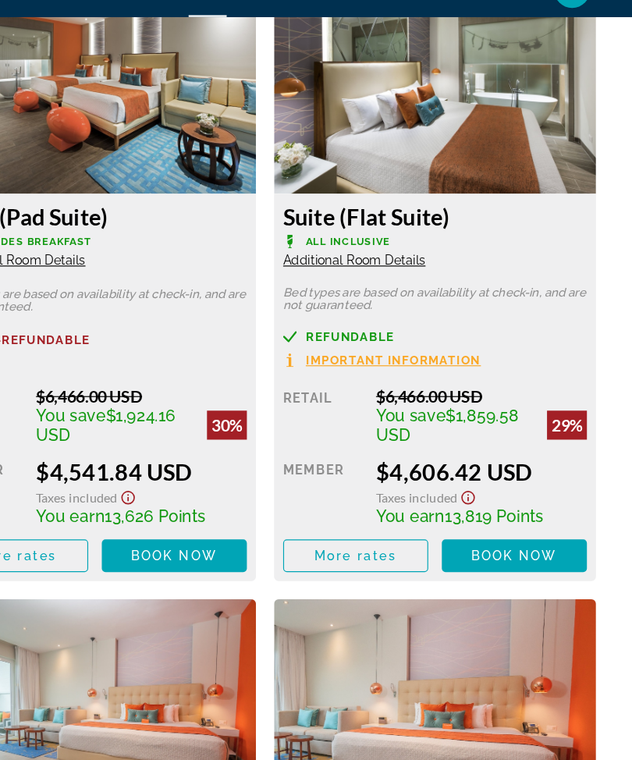
scroll to position [2772, 0]
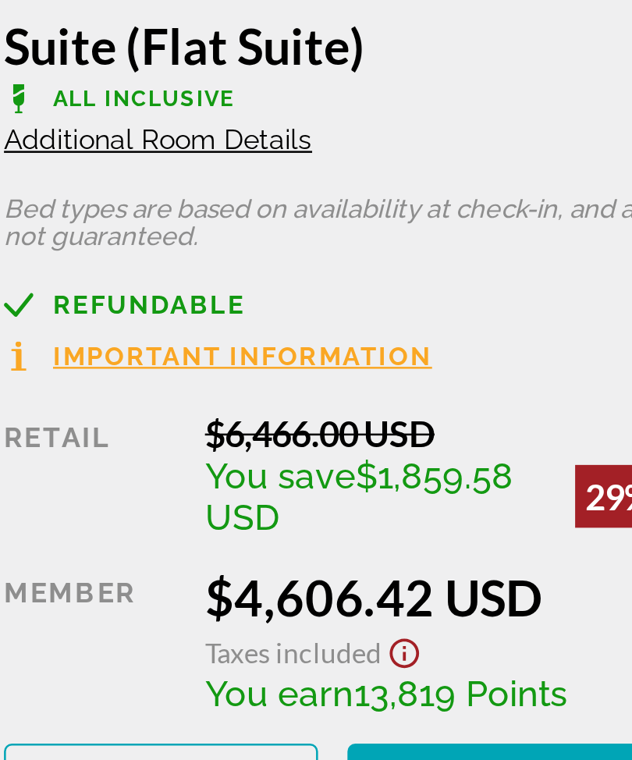
click at [411, 381] on span "You save $1,859.58 USD" at bounding box center [481, 397] width 140 height 33
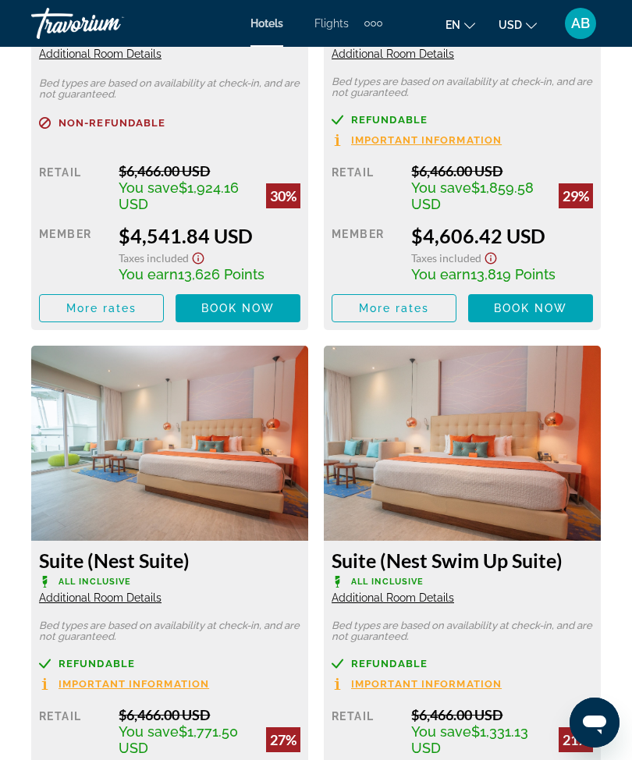
scroll to position [2973, 0]
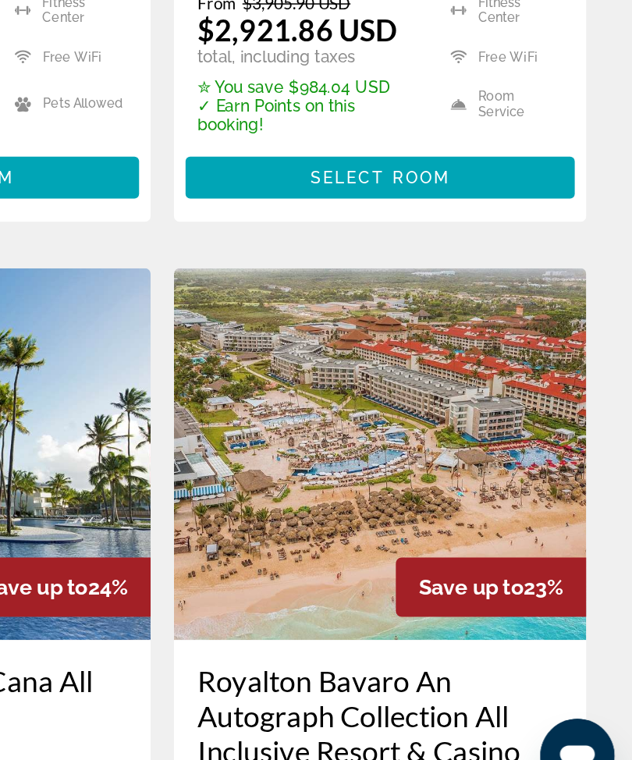
scroll to position [1179, 0]
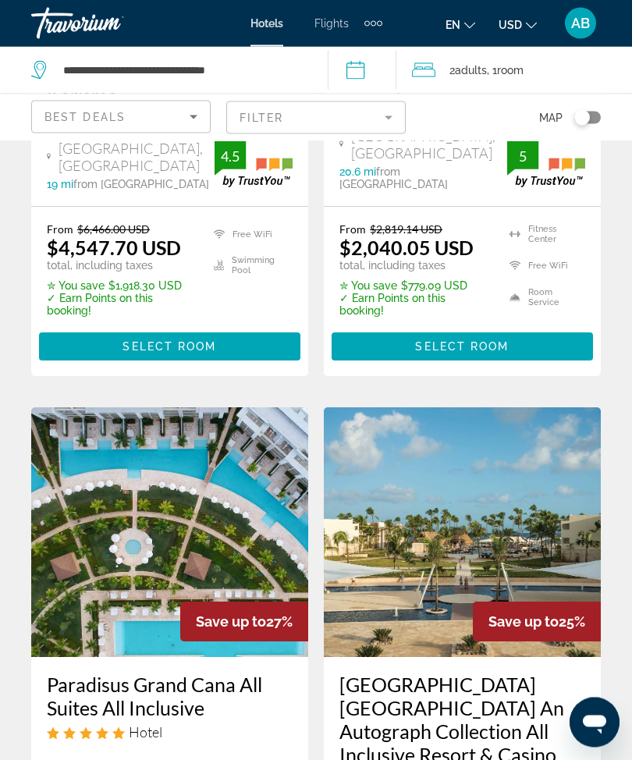
click at [385, 115] on mat-form-field "Filter" at bounding box center [315, 117] width 179 height 33
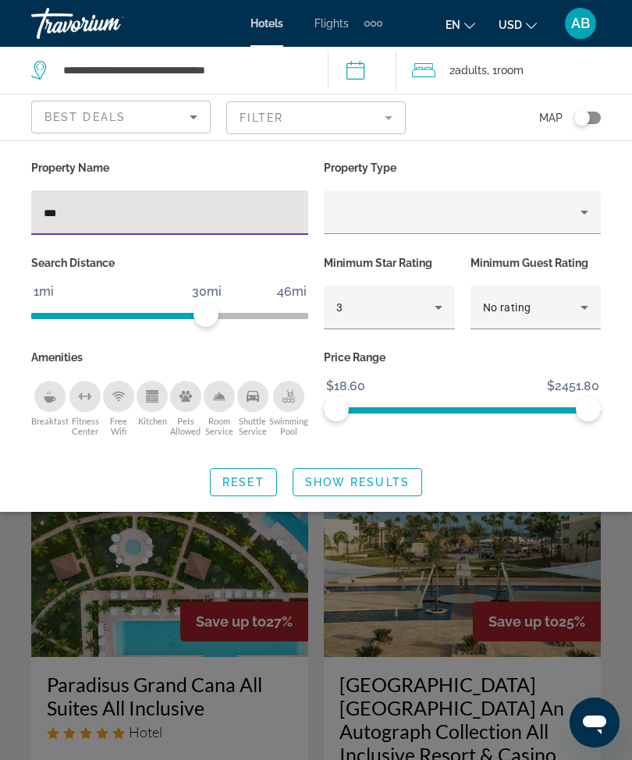
scroll to position [469, 0]
click at [153, 221] on input "***" at bounding box center [170, 213] width 252 height 19
type input "*"
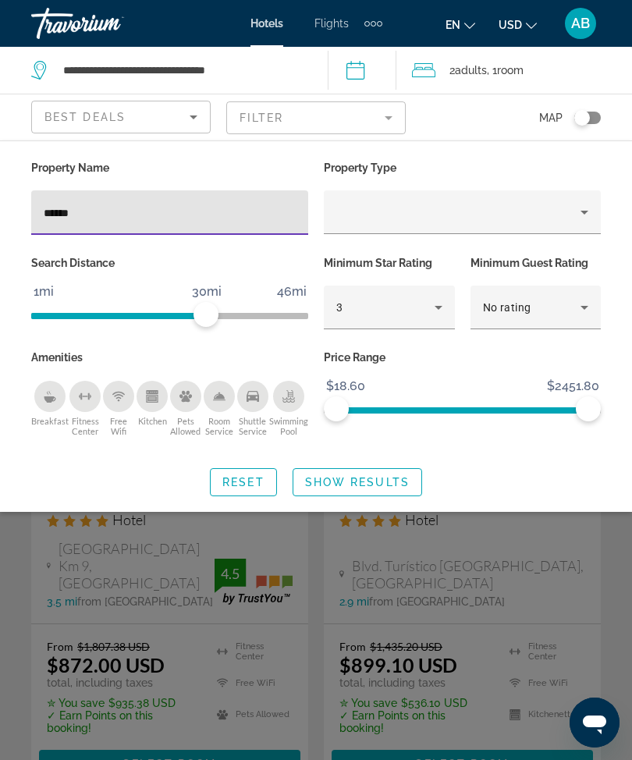
type input "*******"
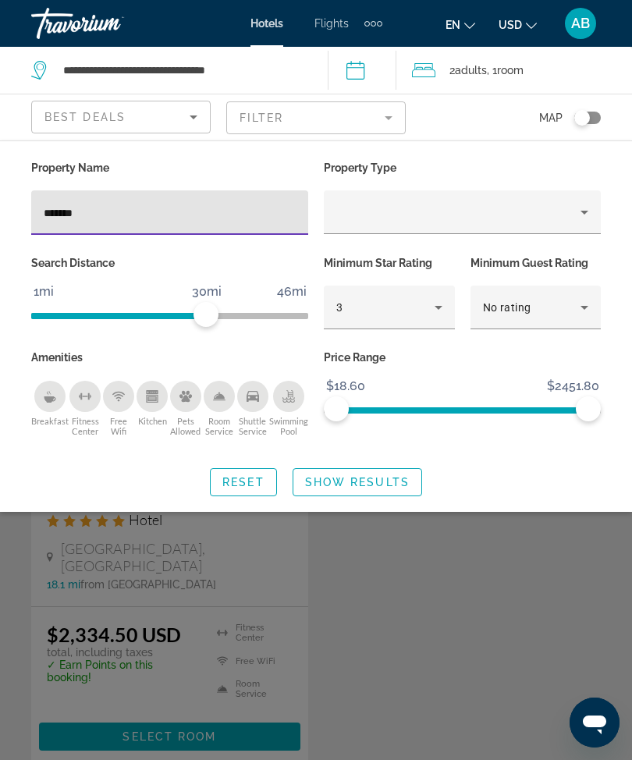
click at [394, 485] on span "Show Results" at bounding box center [357, 482] width 105 height 12
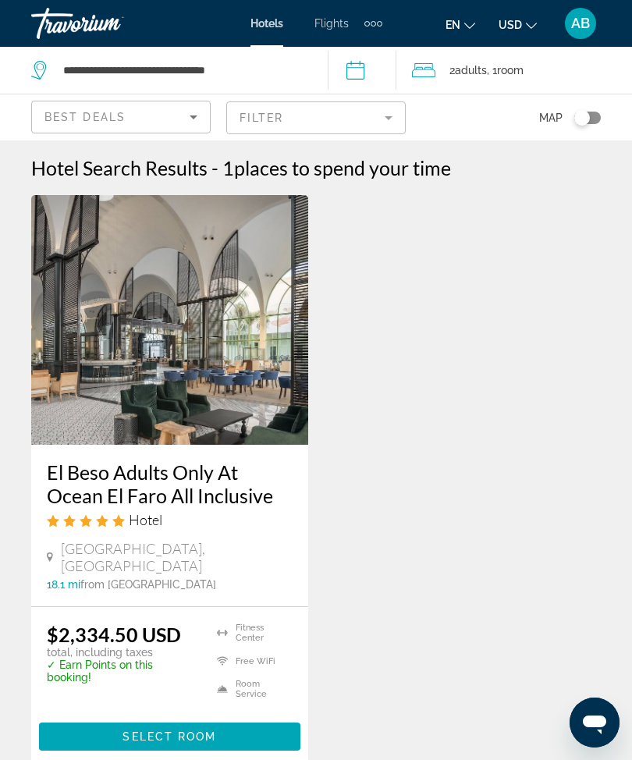
click at [390, 108] on mat-form-field "Filter" at bounding box center [315, 117] width 179 height 33
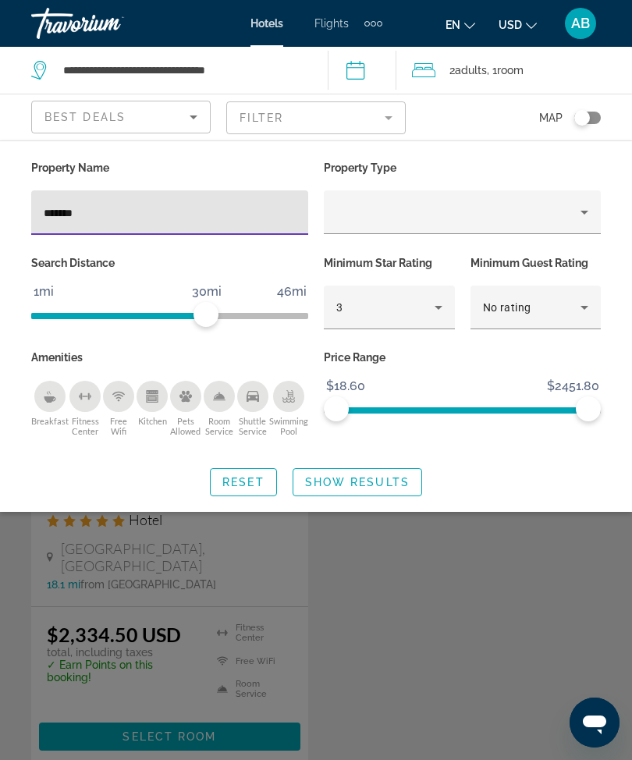
click at [147, 214] on input "*******" at bounding box center [170, 213] width 252 height 19
type input "*"
type input "**********"
click at [358, 490] on span "Search widget" at bounding box center [357, 481] width 128 height 37
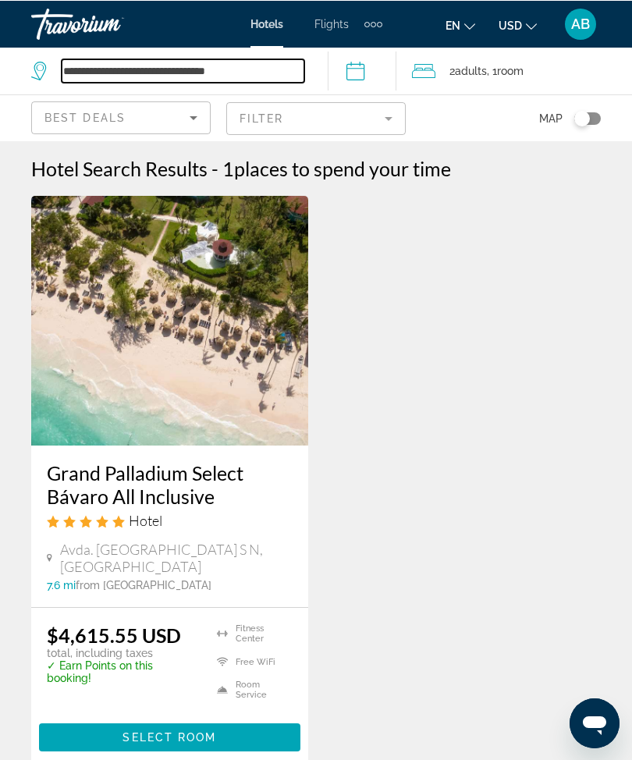
click at [294, 69] on input "**********" at bounding box center [183, 69] width 243 height 23
